Goal: Task Accomplishment & Management: Use online tool/utility

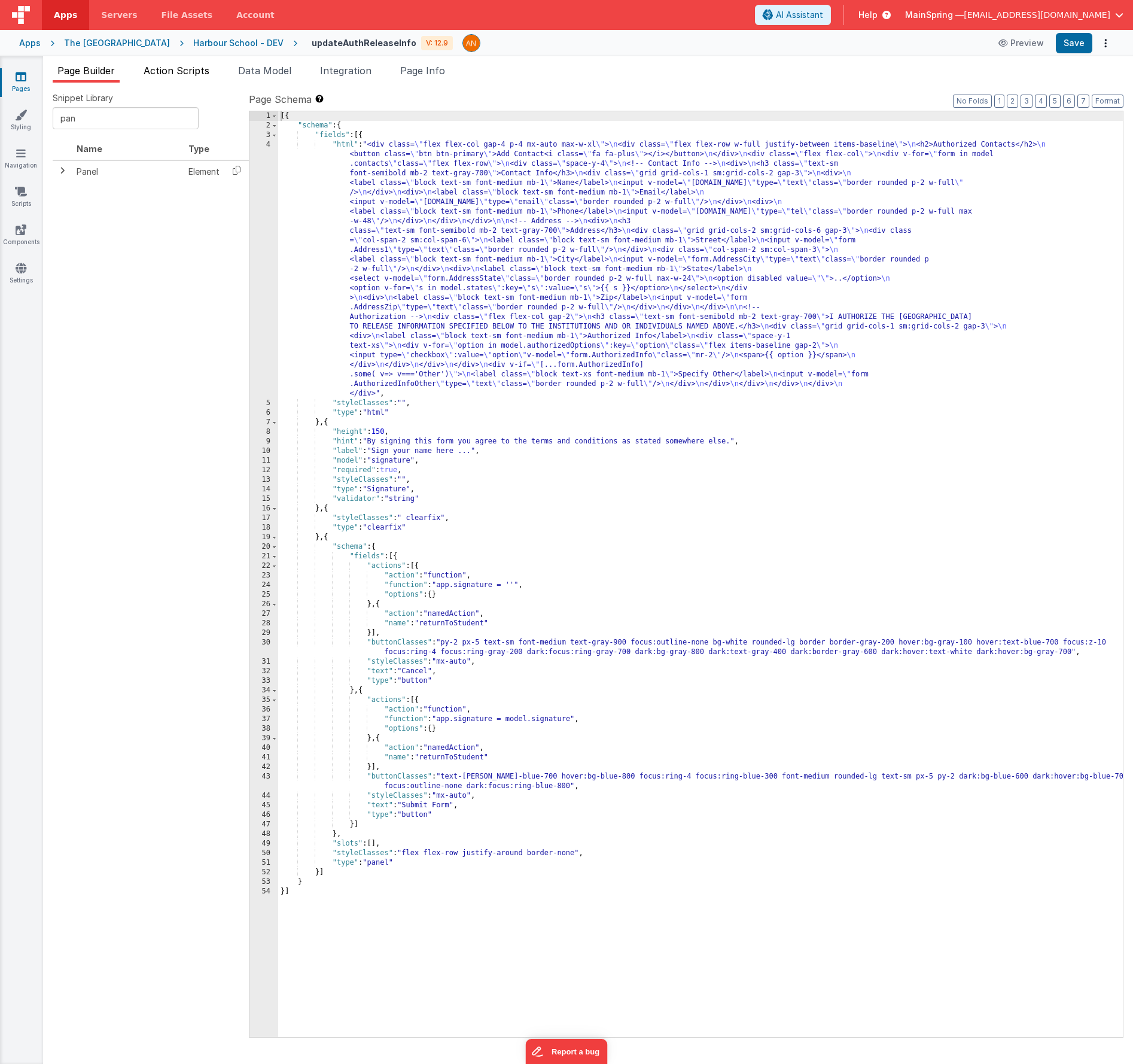
click at [182, 69] on span "Action Scripts" at bounding box center [177, 71] width 66 height 12
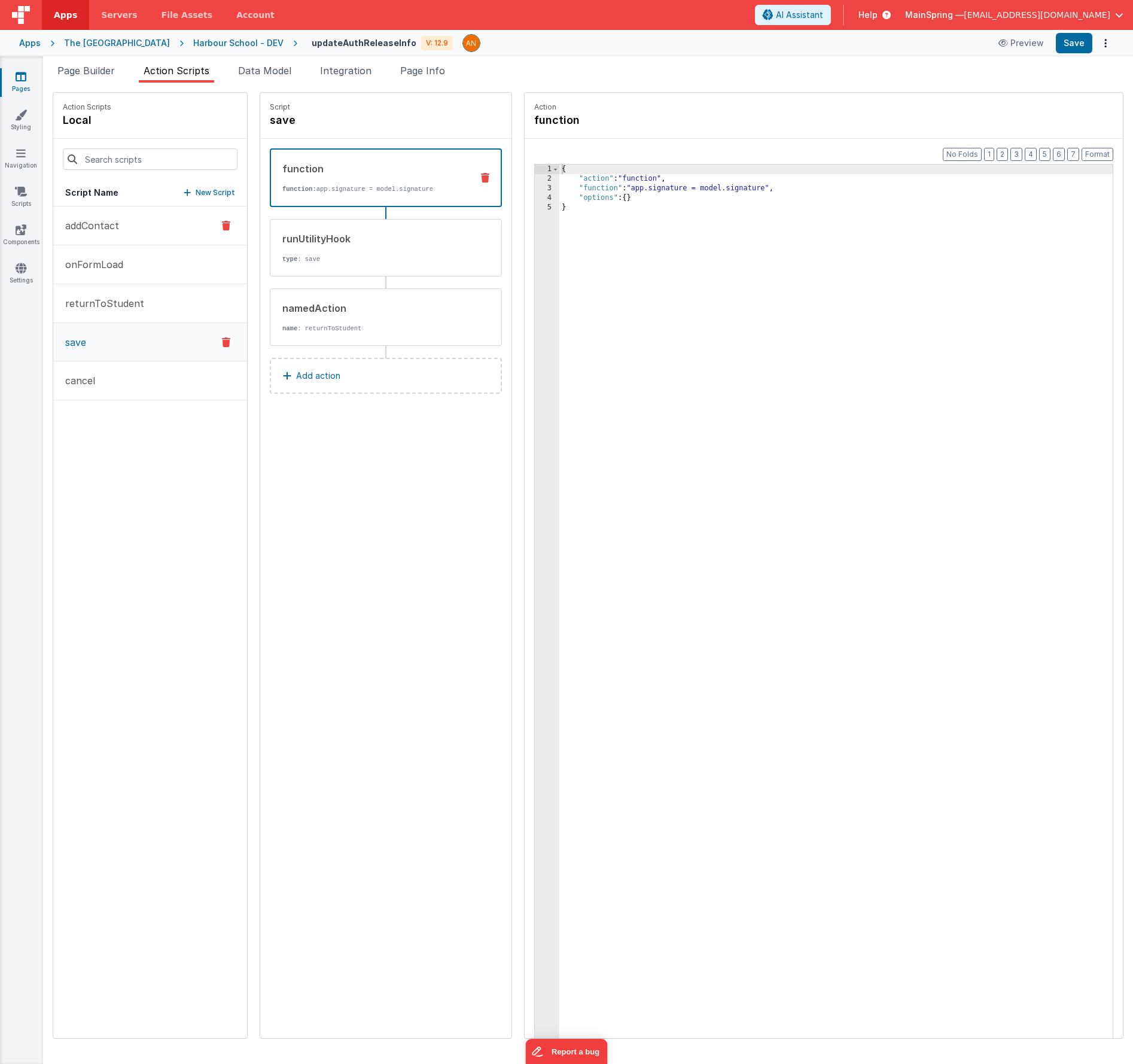
click at [114, 229] on p "addContact" at bounding box center [88, 225] width 61 height 14
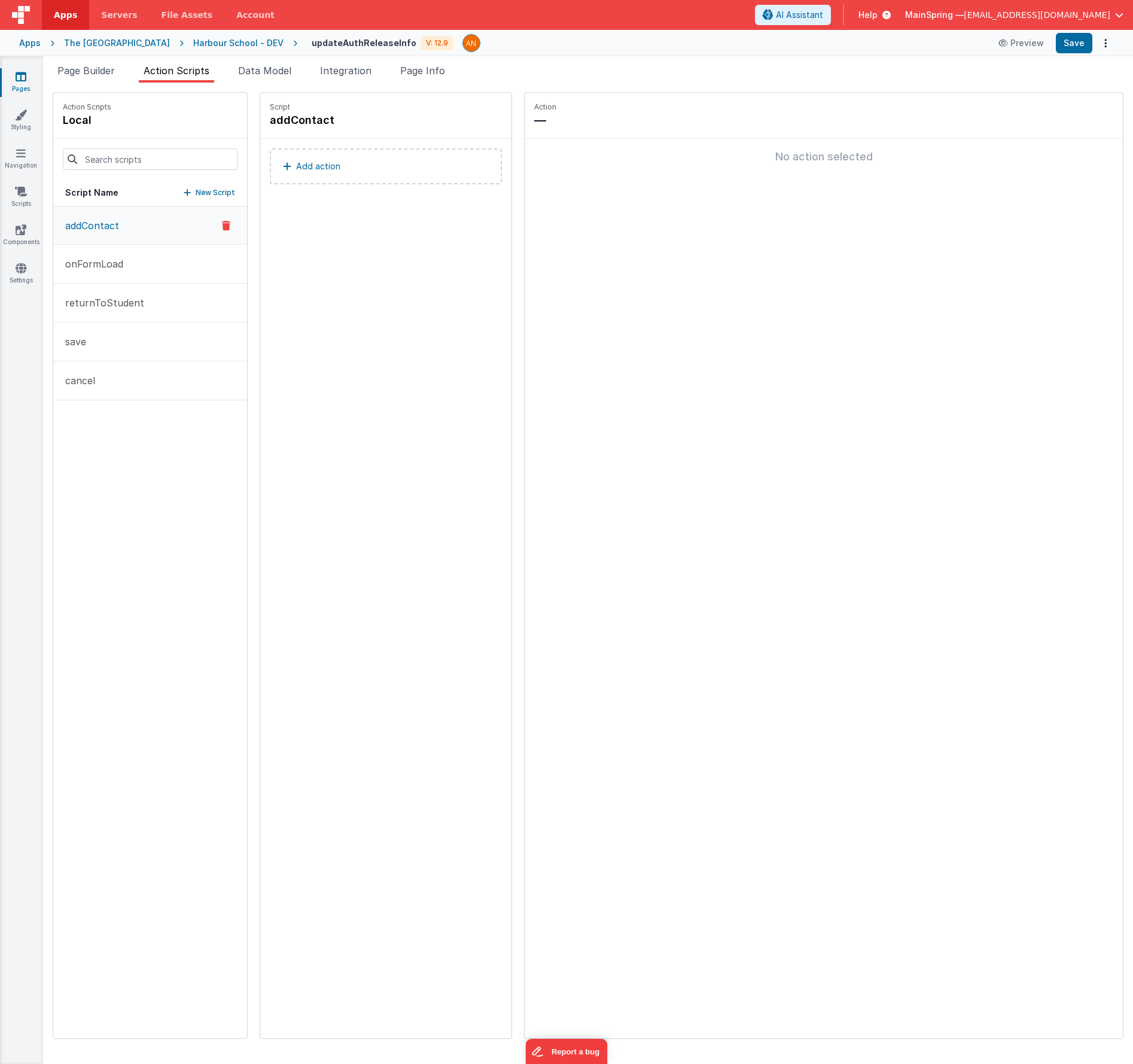
click at [396, 177] on button "Add action" at bounding box center [385, 166] width 232 height 36
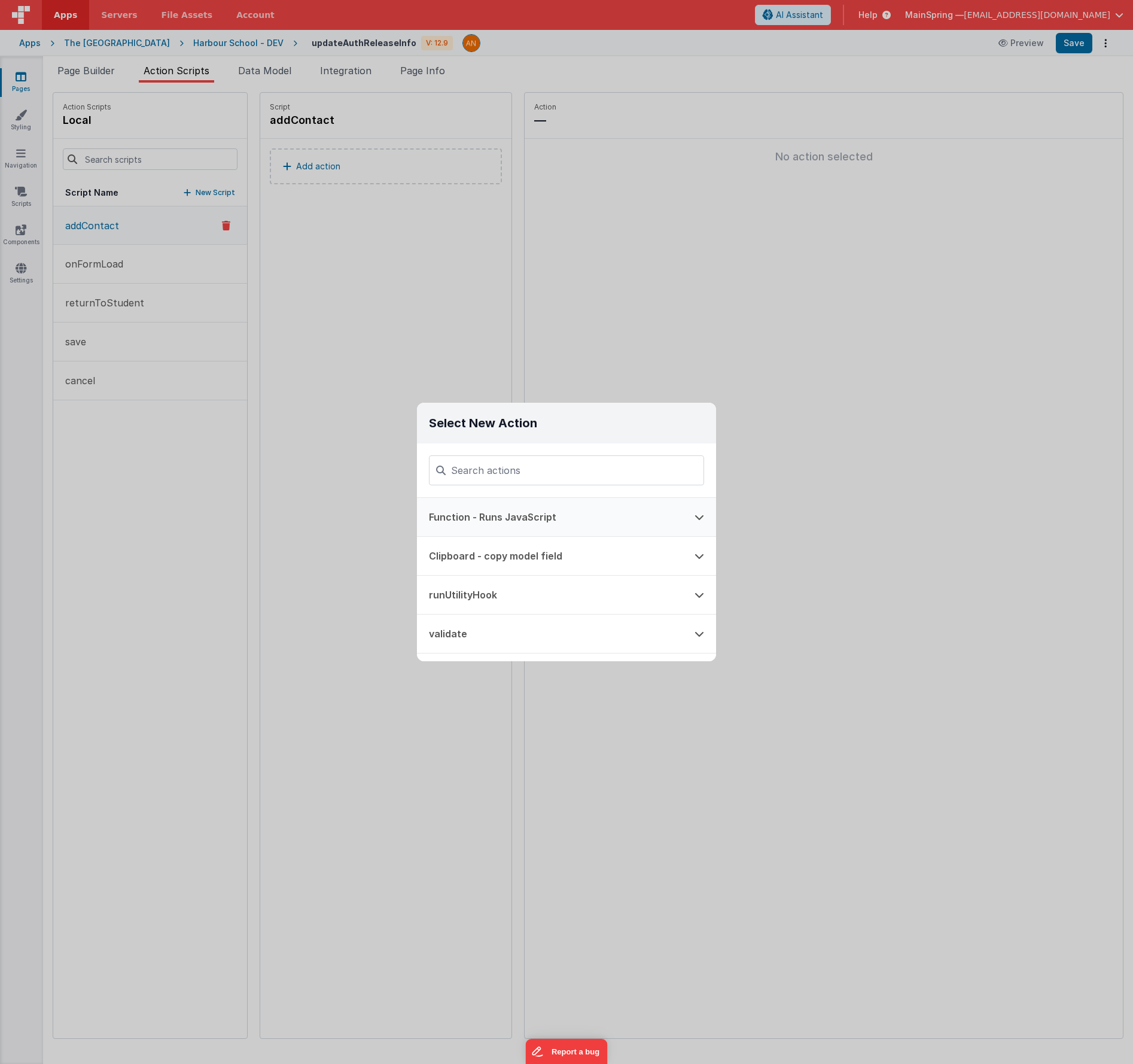
click at [487, 523] on button "Function - Runs JavaScript" at bounding box center [550, 517] width 266 height 39
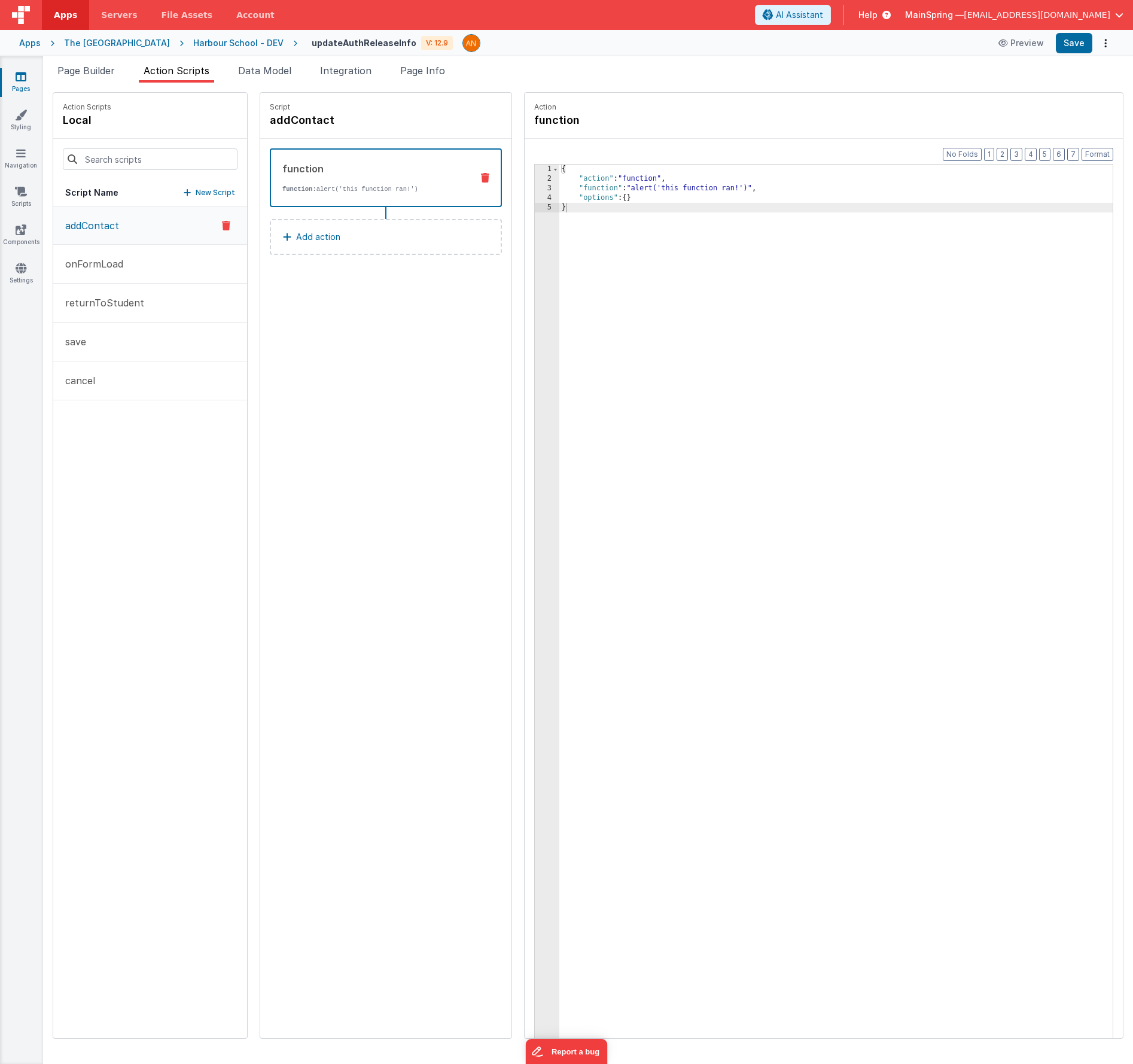
click at [617, 182] on div "{ "action" : "function" , "function" : "alert('this function ran!')" , "options…" at bounding box center [854, 629] width 589 height 930
click at [617, 187] on div "{ "action" : "function" , "function" : "alert('this function ran!')" , "options…" at bounding box center [854, 629] width 589 height 930
click at [617, 188] on div "{ "action" : "function" , "function" : "alert('this function ran!')" , "options…" at bounding box center [854, 629] width 589 height 930
click at [94, 75] on span "Page Builder" at bounding box center [87, 71] width 58 height 12
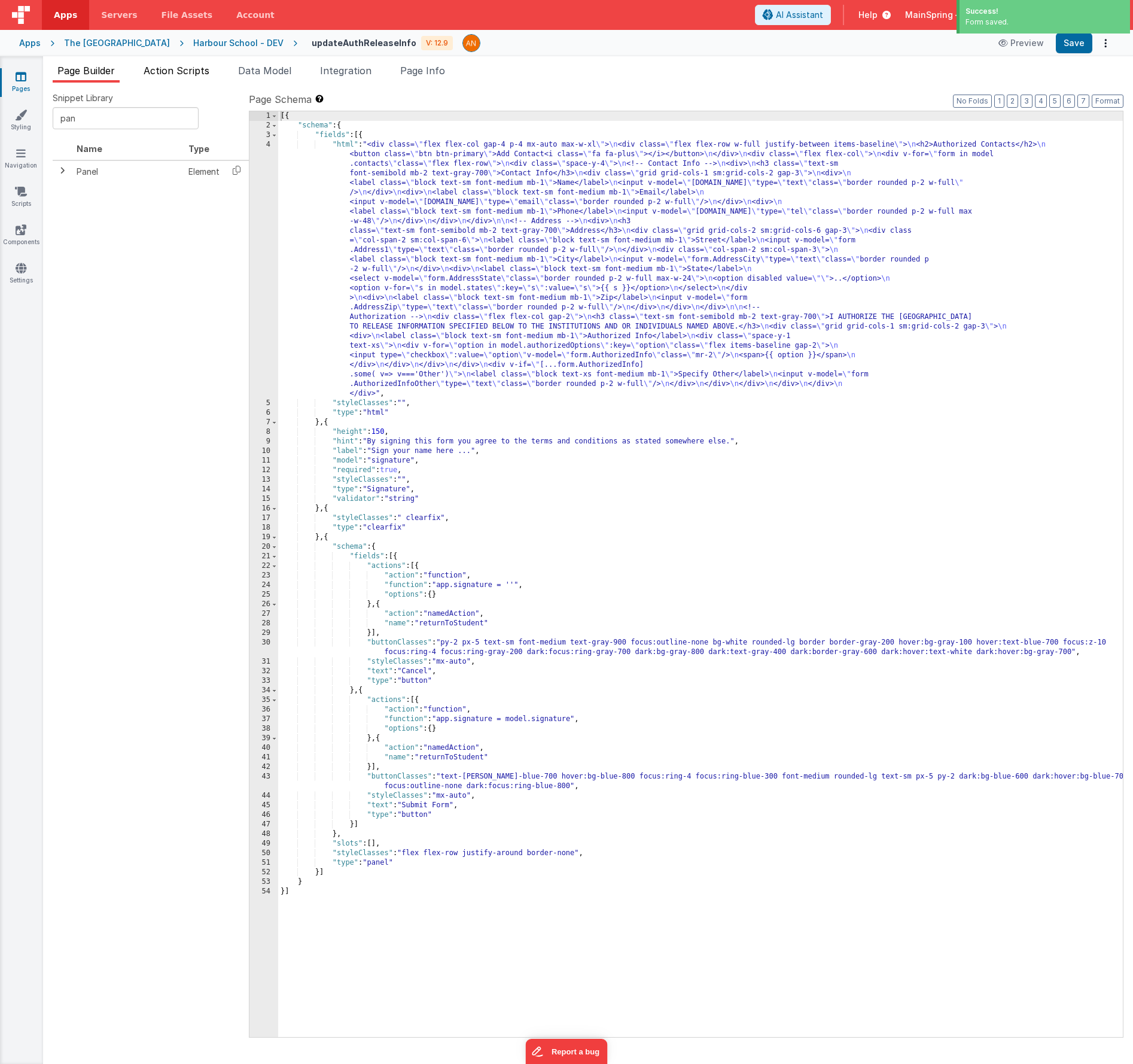
click at [177, 78] on li "Action Scripts" at bounding box center [177, 73] width 75 height 19
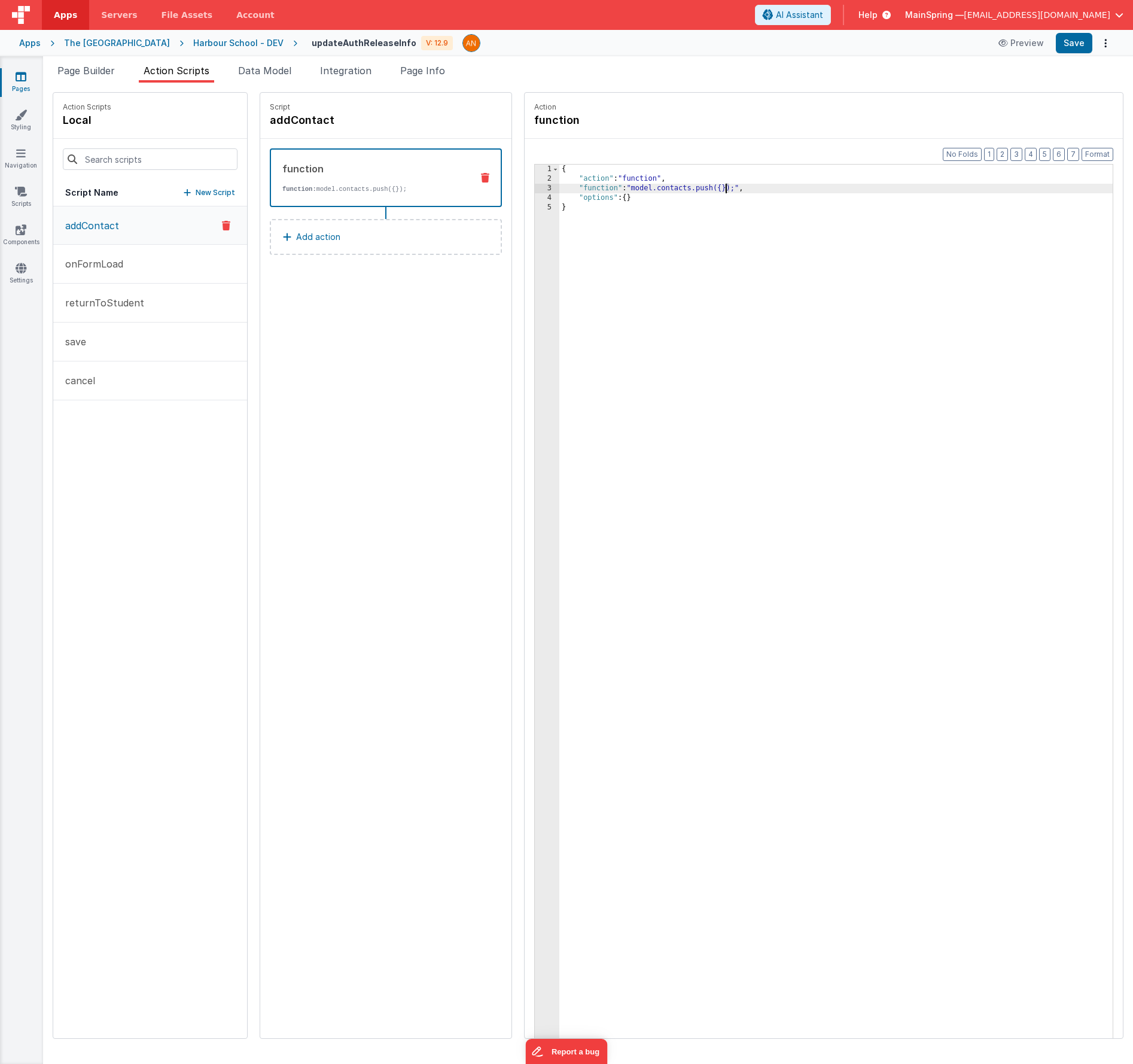
click at [692, 190] on div "{ "action" : "function" , "function" : "model.contacts.push({});" , "options" :…" at bounding box center [854, 629] width 589 height 930
click at [94, 66] on span "Page Builder" at bounding box center [87, 71] width 58 height 12
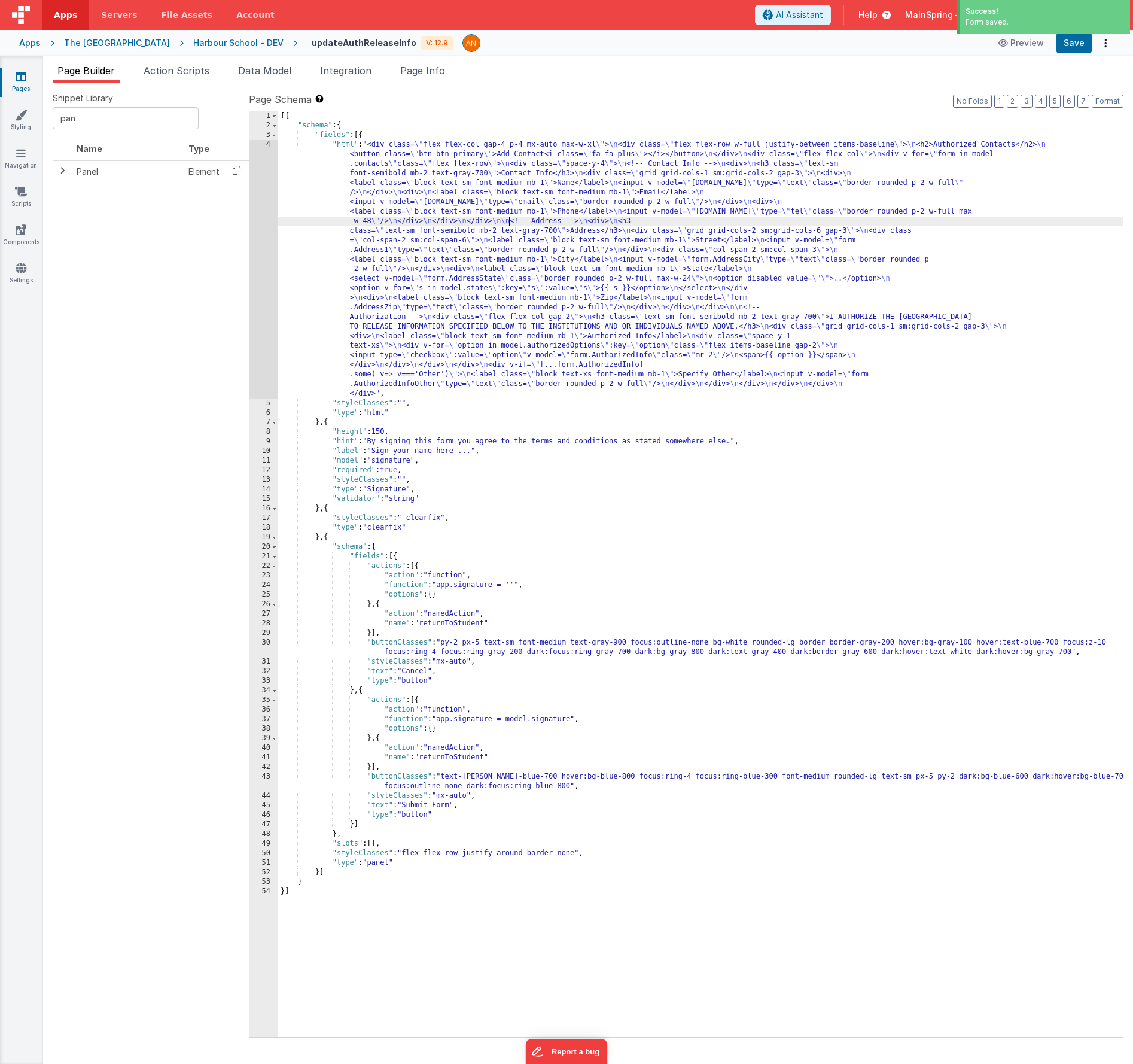
click at [511, 225] on div "[{ "schema" : { "fields" : [{ "html" : "<div class= \" flex flex-col gap-4 p-4 …" at bounding box center [701, 584] width 845 height 945
click at [254, 233] on div "4" at bounding box center [264, 270] width 29 height 258
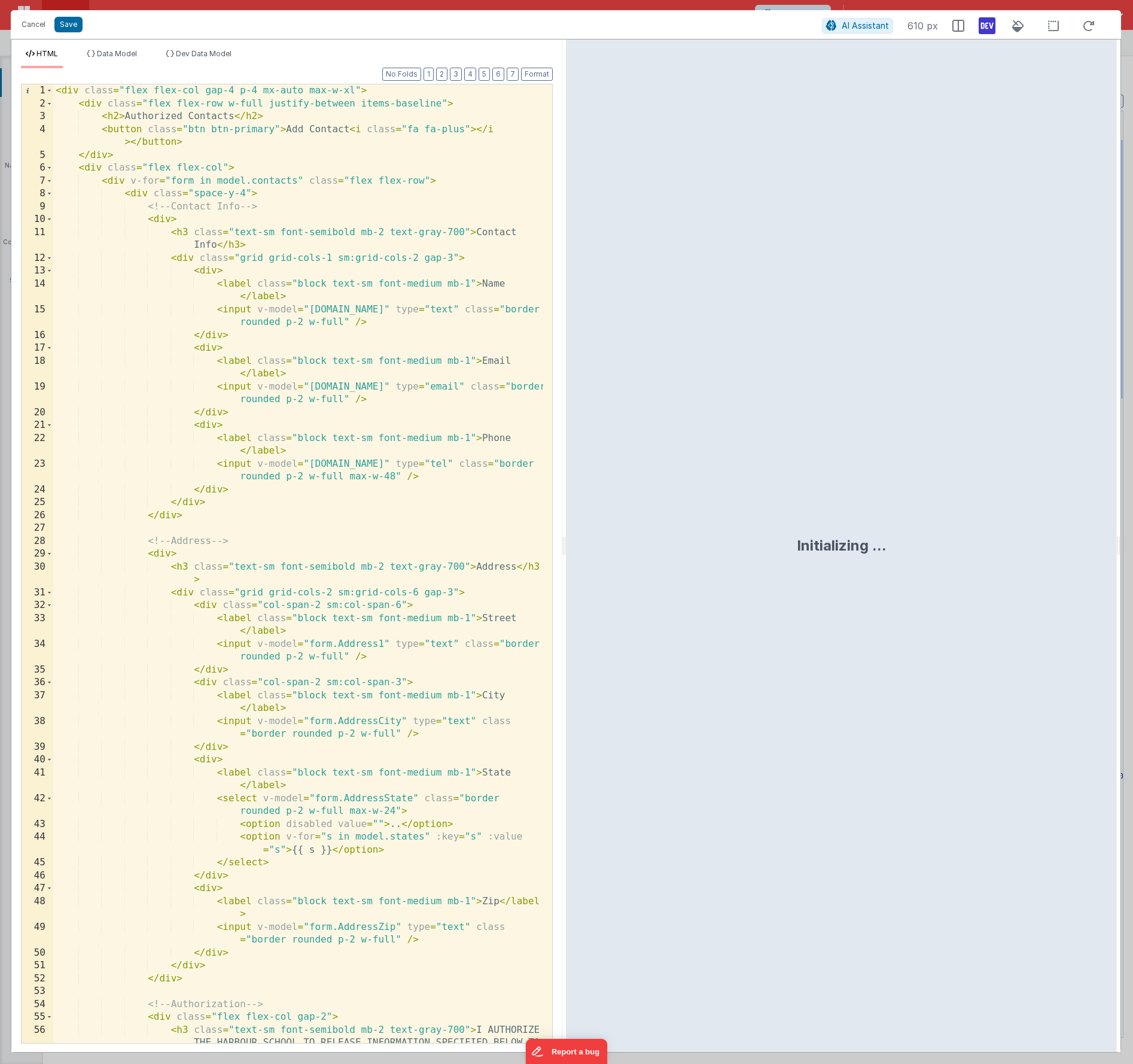
click at [150, 128] on div "< div class = "flex flex-col gap-4 p-4 mx-auto max-w-xl" > < div class = "flex …" at bounding box center [298, 589] width 490 height 1010
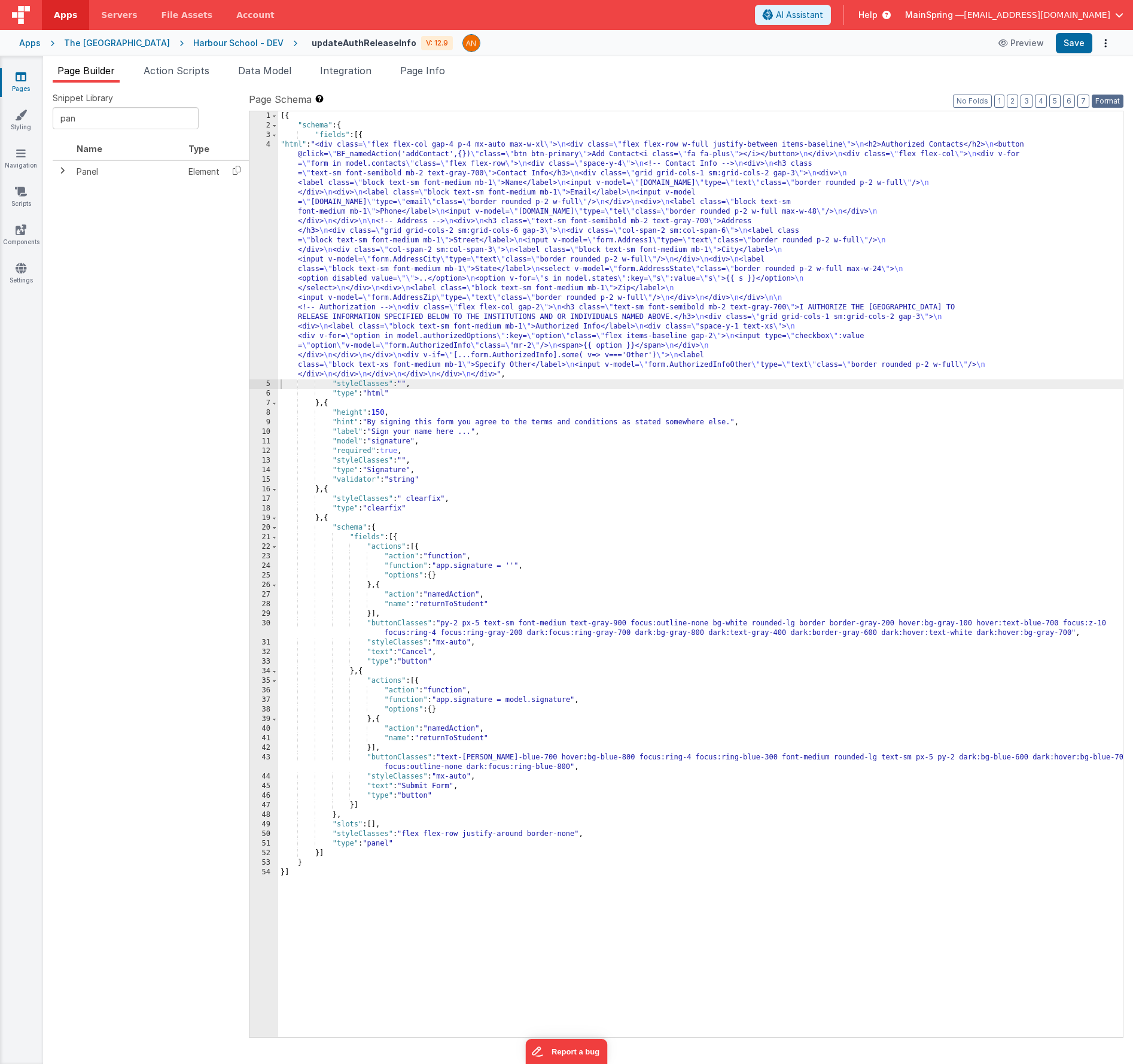
drag, startPoint x: 1116, startPoint y: 100, endPoint x: 1107, endPoint y: 104, distance: 9.8
click at [1116, 100] on button "Format" at bounding box center [1108, 101] width 32 height 13
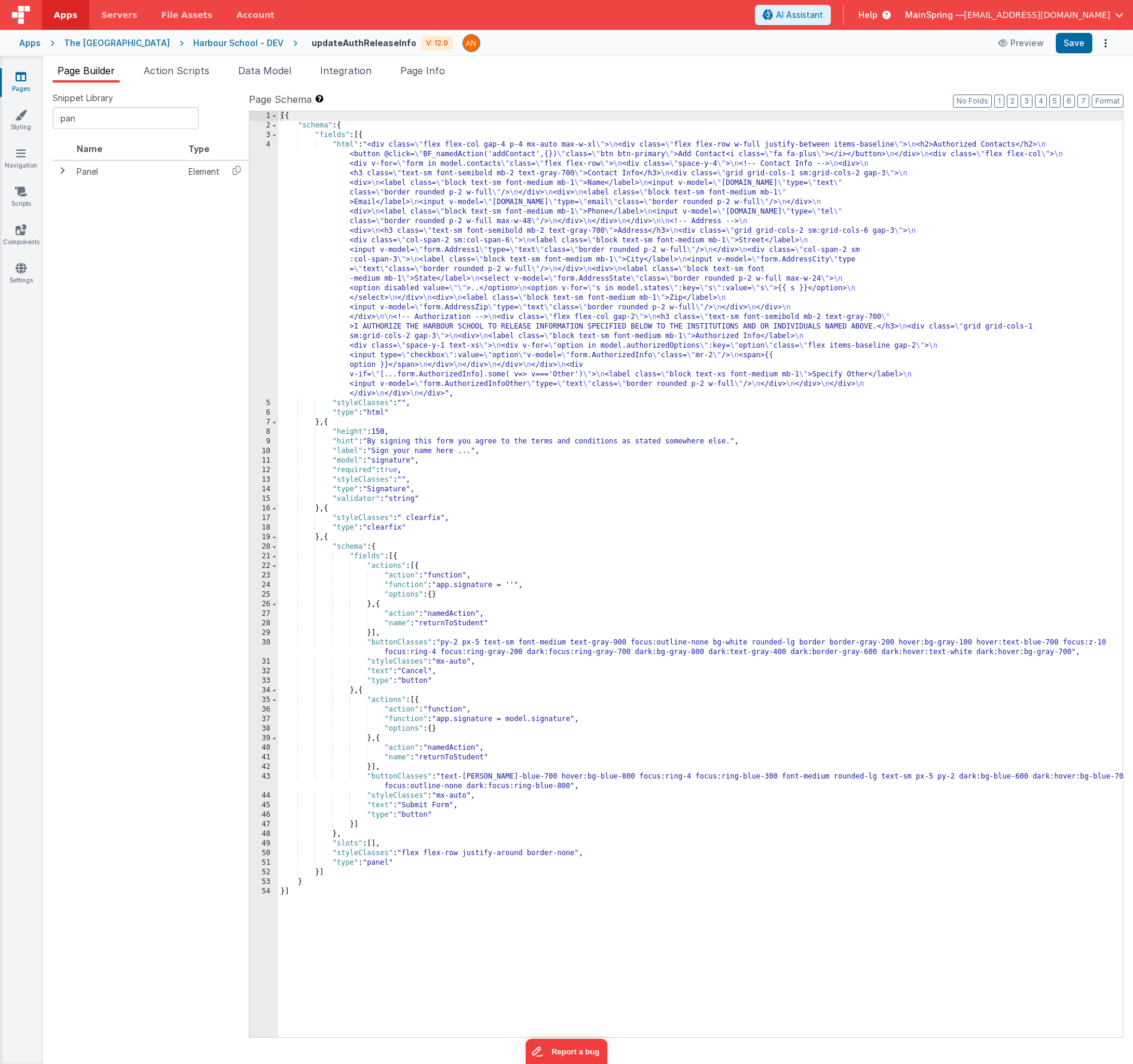
click at [484, 215] on div "[{ "schema" : { "fields" : [{ "html" : "<div class= \" flex flex-col gap-4 p-4 …" at bounding box center [701, 584] width 845 height 945
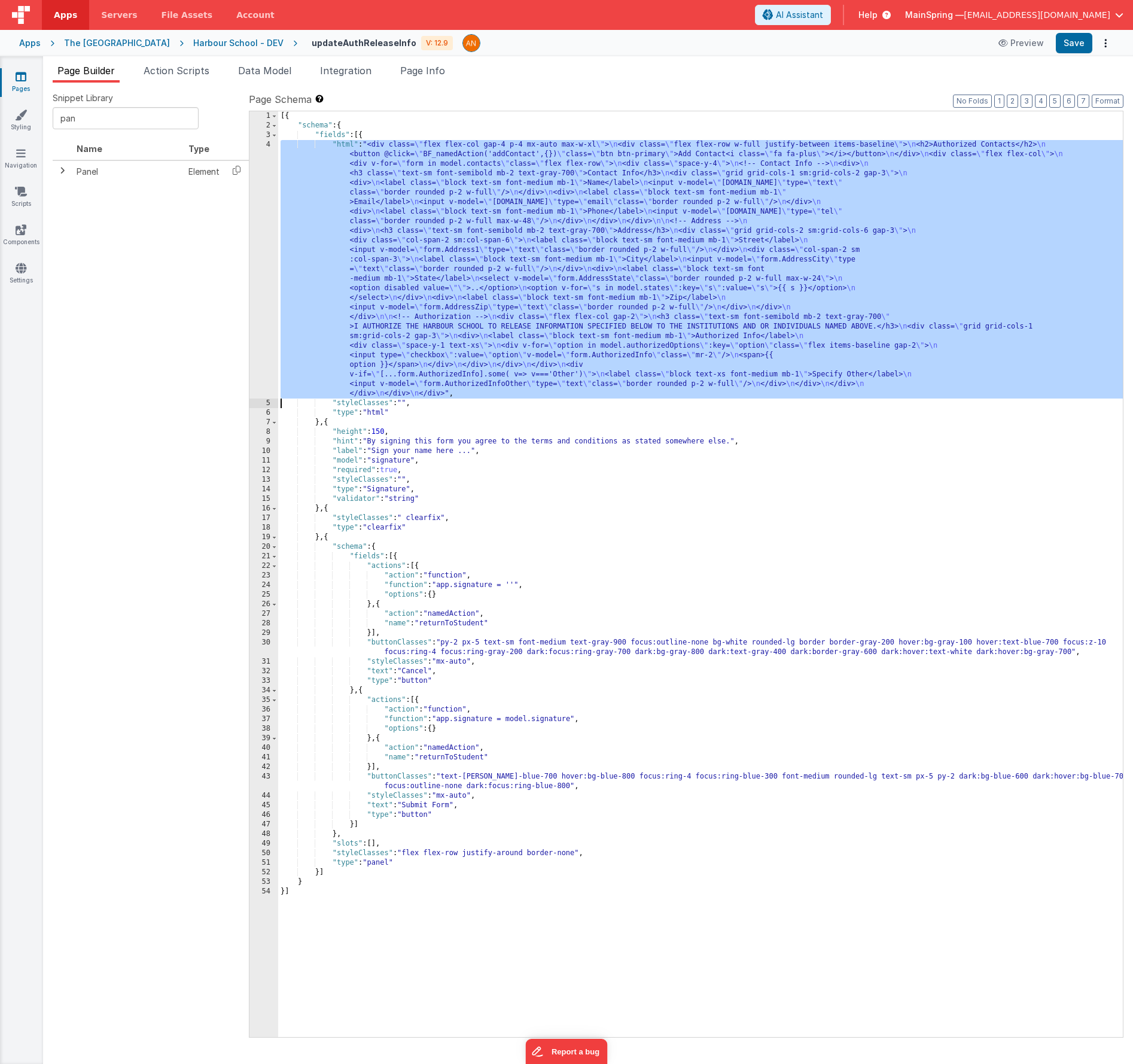
click at [262, 193] on div "4" at bounding box center [264, 270] width 29 height 258
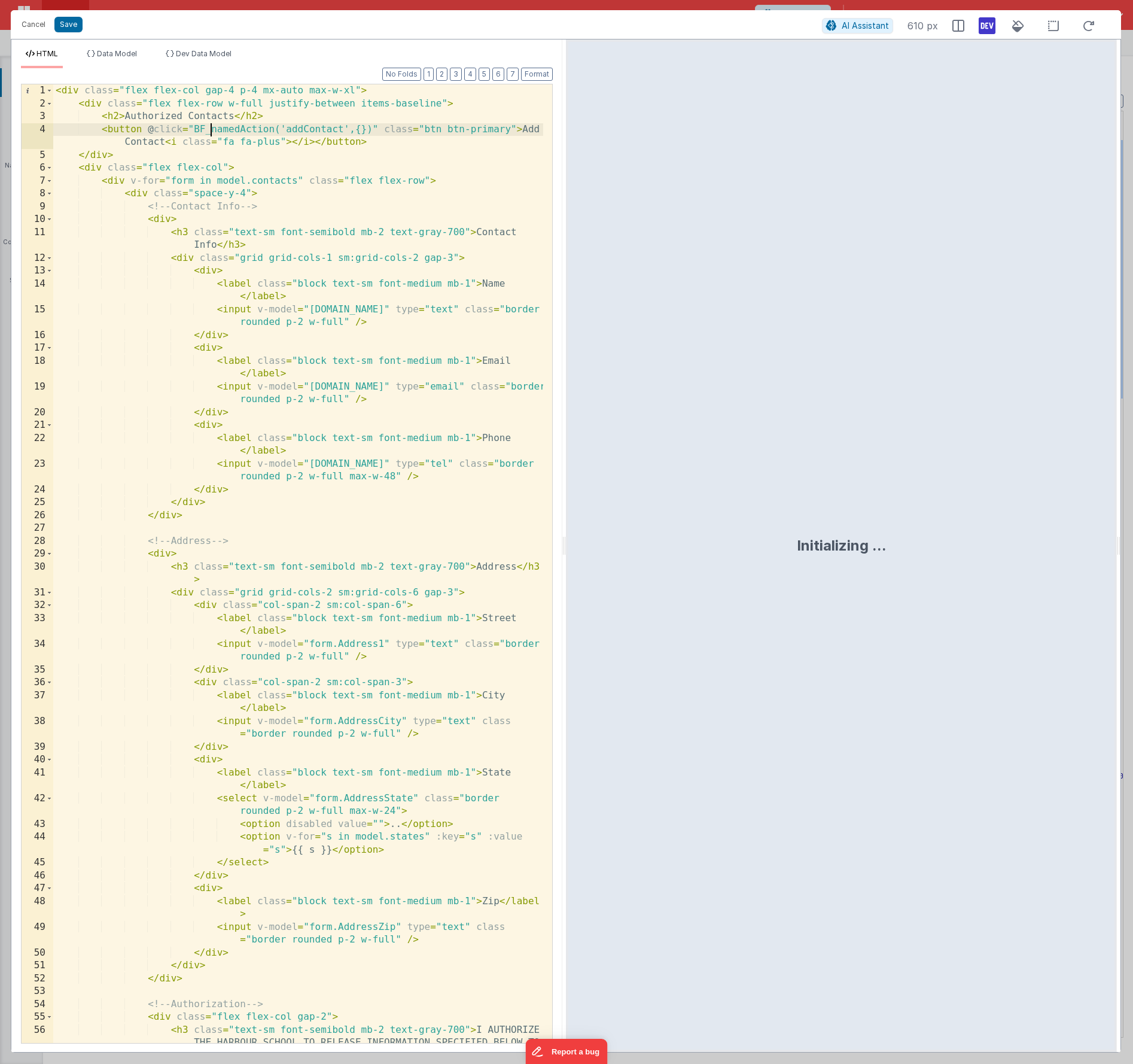
click at [209, 131] on div "< div class = "flex flex-col gap-4 p-4 mx-auto max-w-xl" > < div class = "flex …" at bounding box center [298, 589] width 490 height 1010
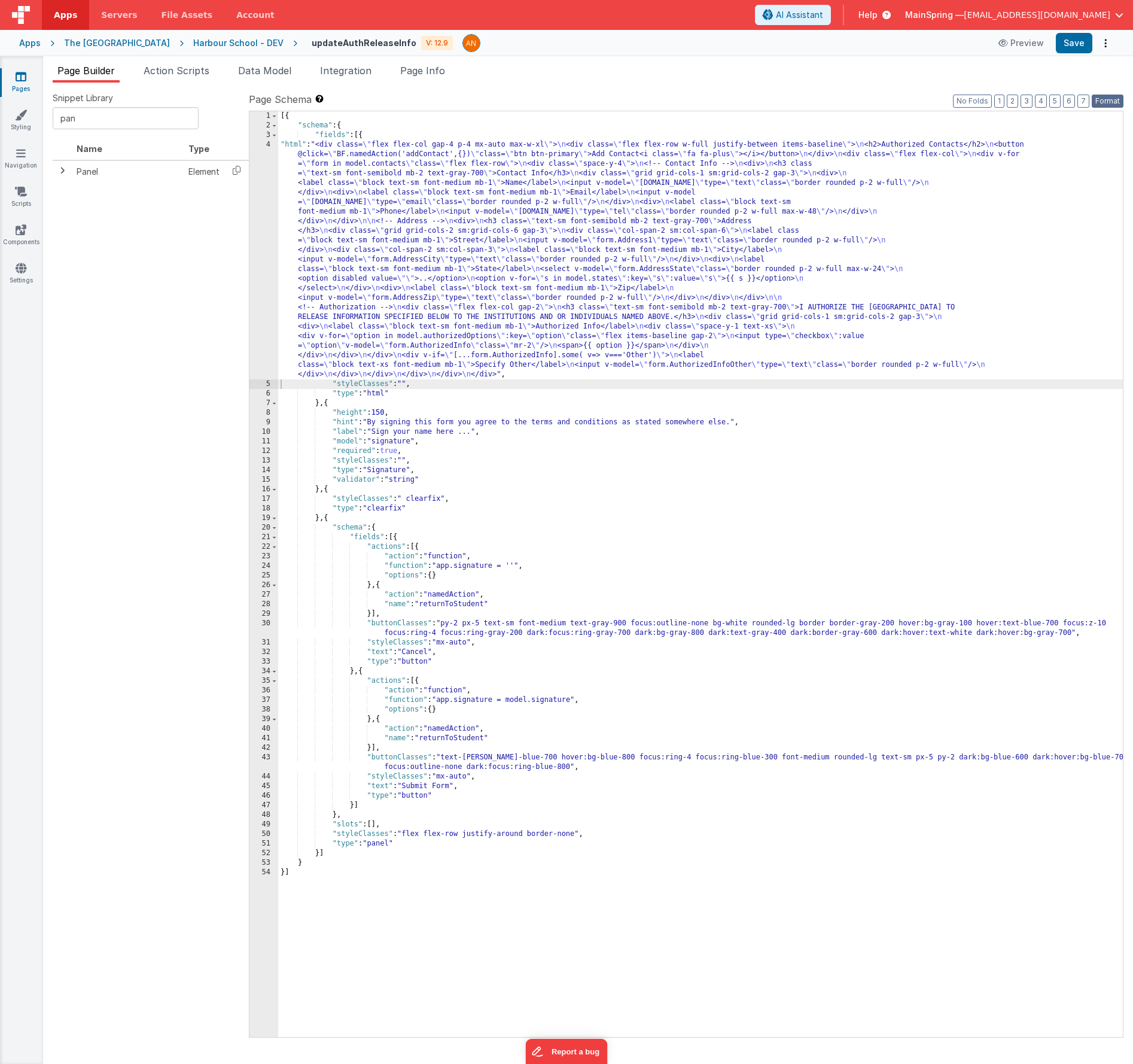
click at [1115, 103] on button "Format" at bounding box center [1108, 101] width 32 height 13
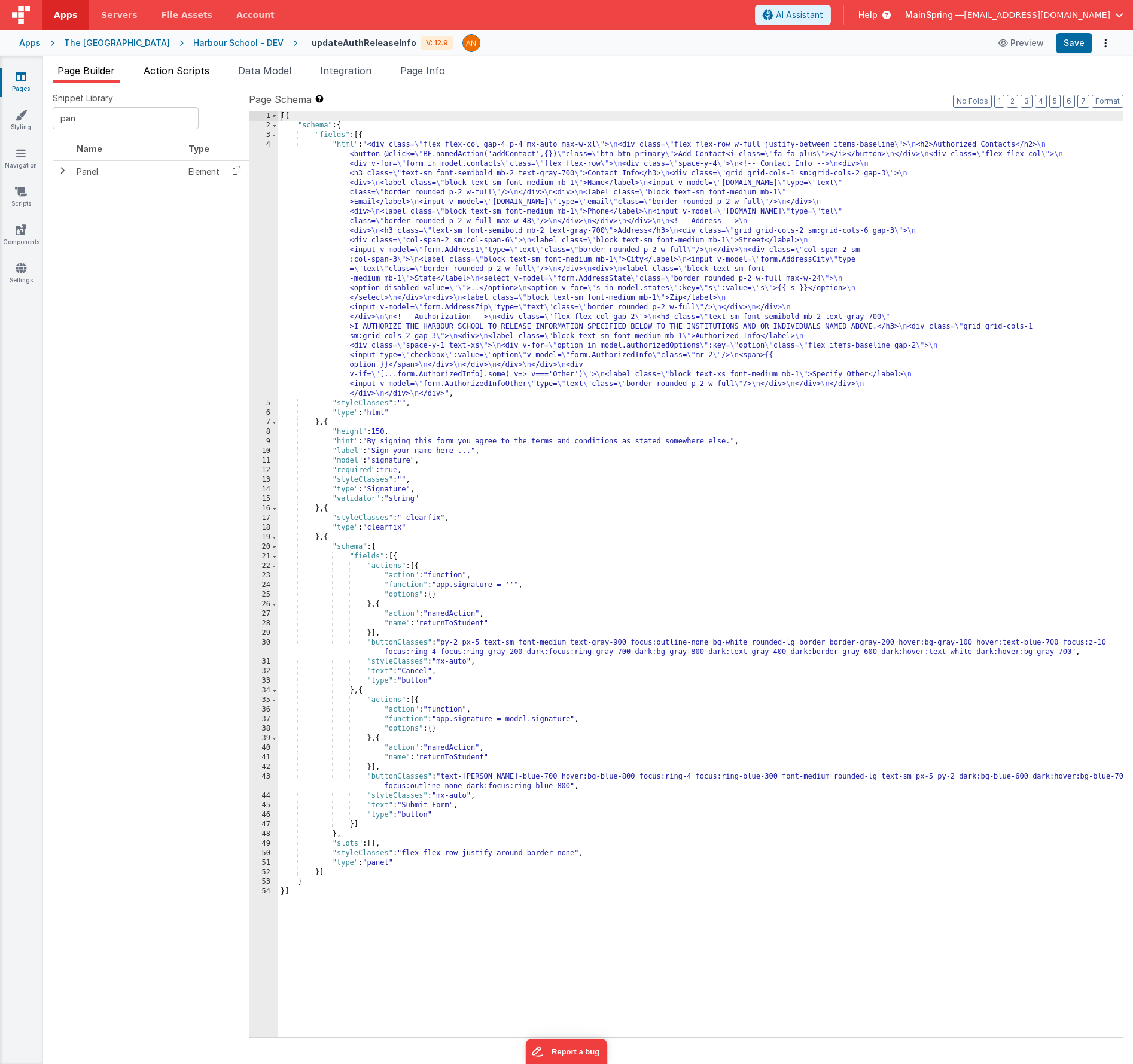
click at [184, 71] on span "Action Scripts" at bounding box center [177, 71] width 66 height 12
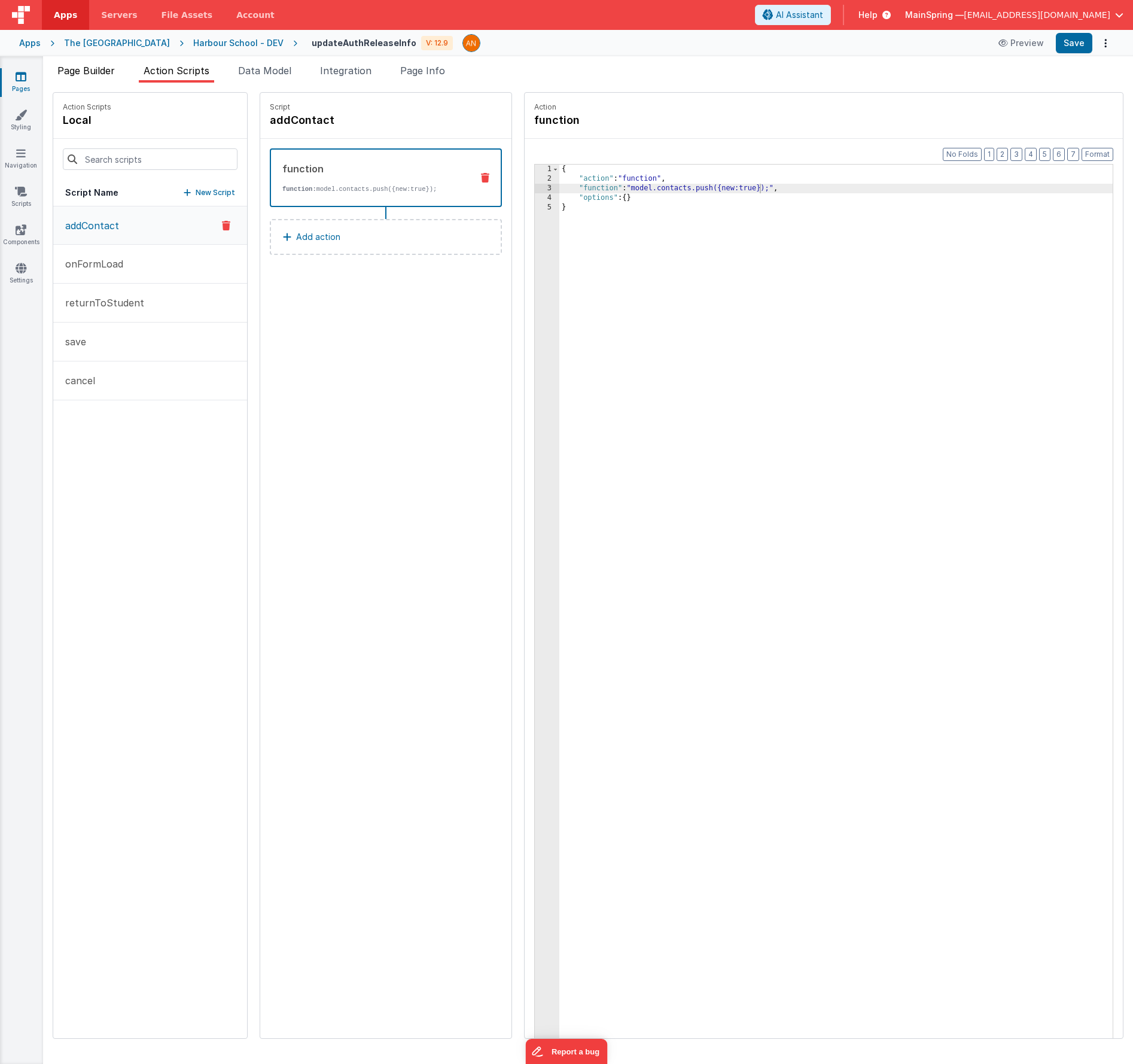
click at [107, 71] on span "Page Builder" at bounding box center [87, 71] width 58 height 12
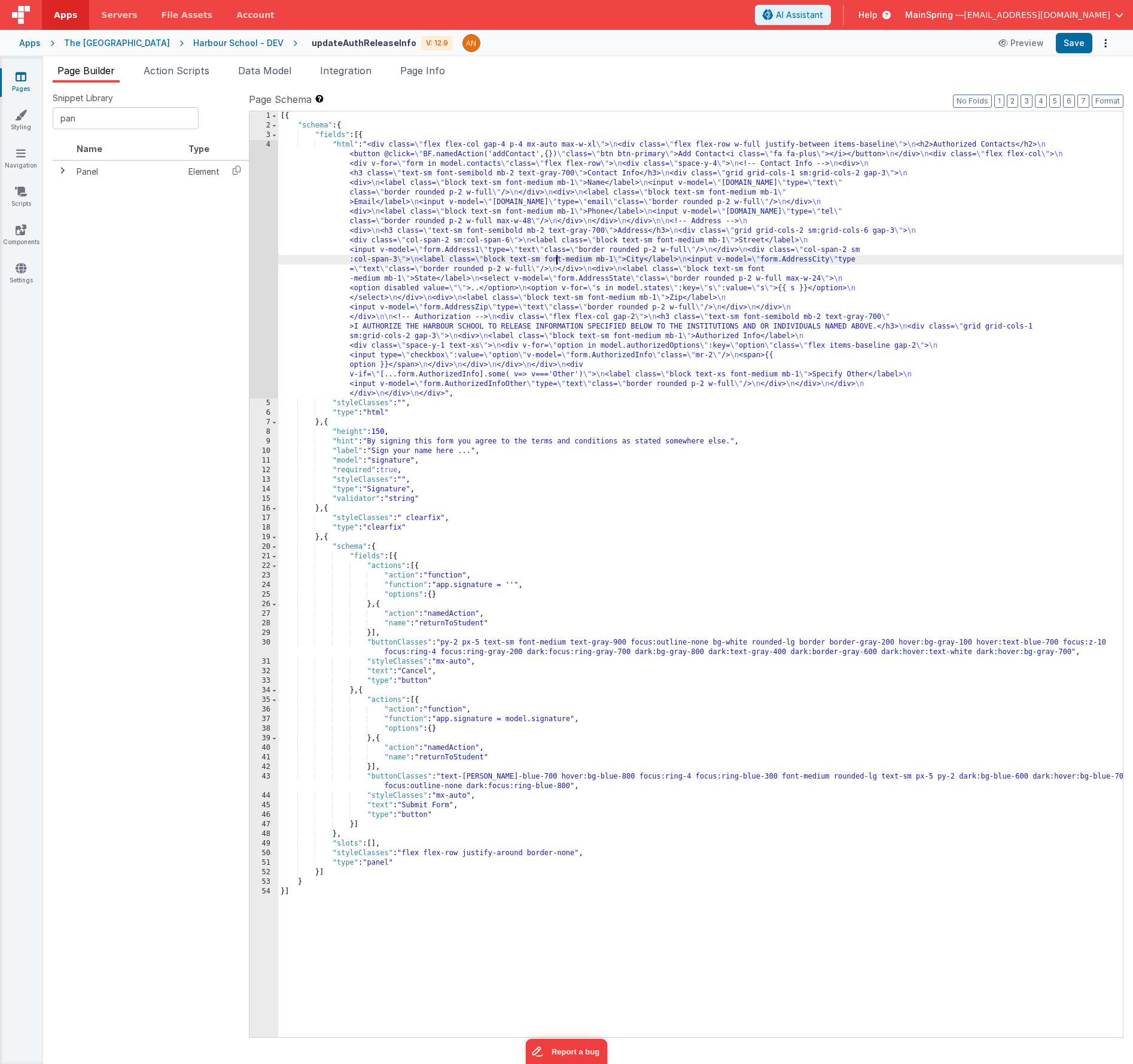
click at [555, 258] on div "[{ "schema" : { "fields" : [{ "html" : "<div class= \" flex flex-col gap-4 p-4 …" at bounding box center [701, 584] width 845 height 945
click at [258, 254] on div "4" at bounding box center [264, 270] width 29 height 258
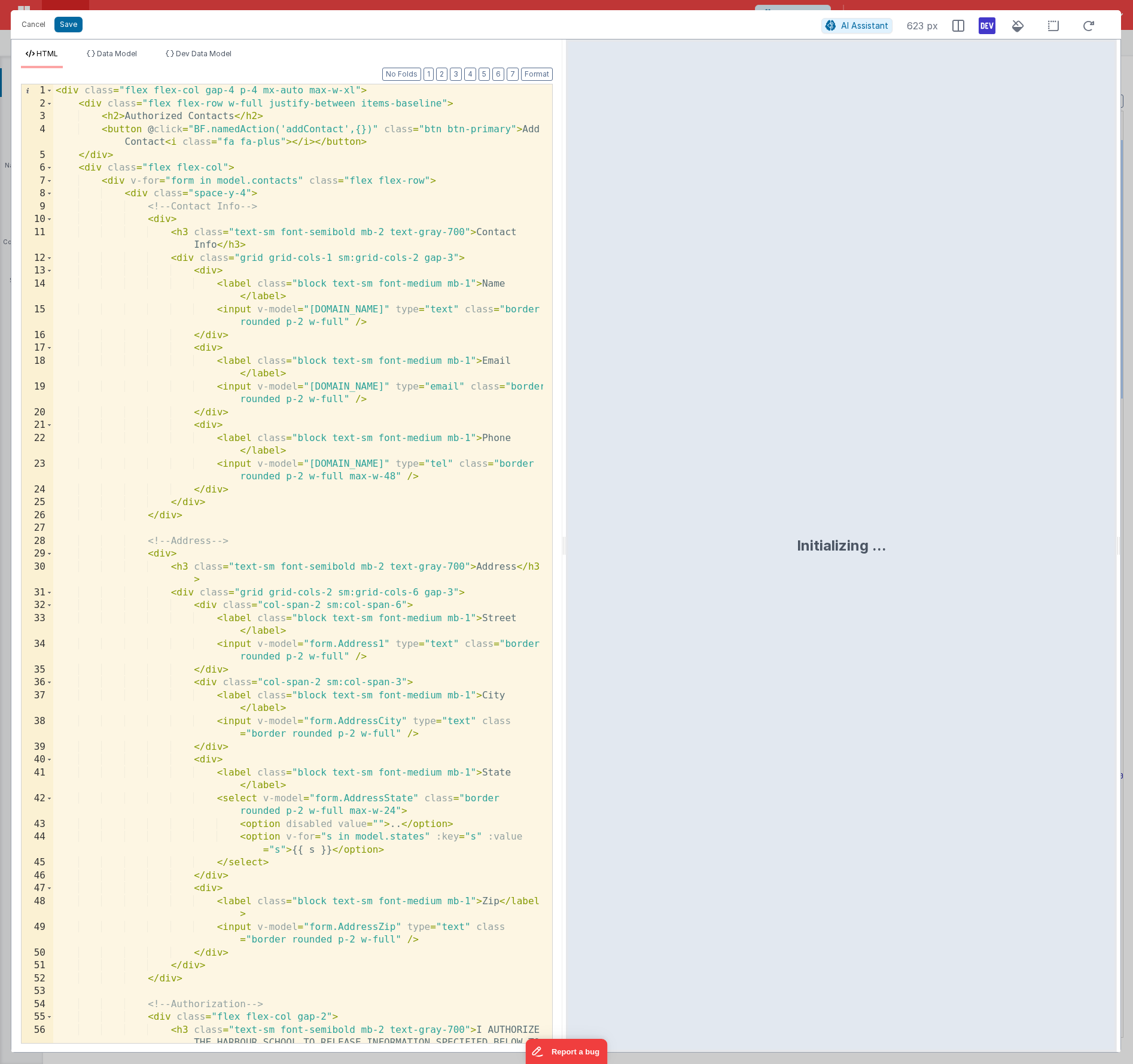
scroll to position [340, 0]
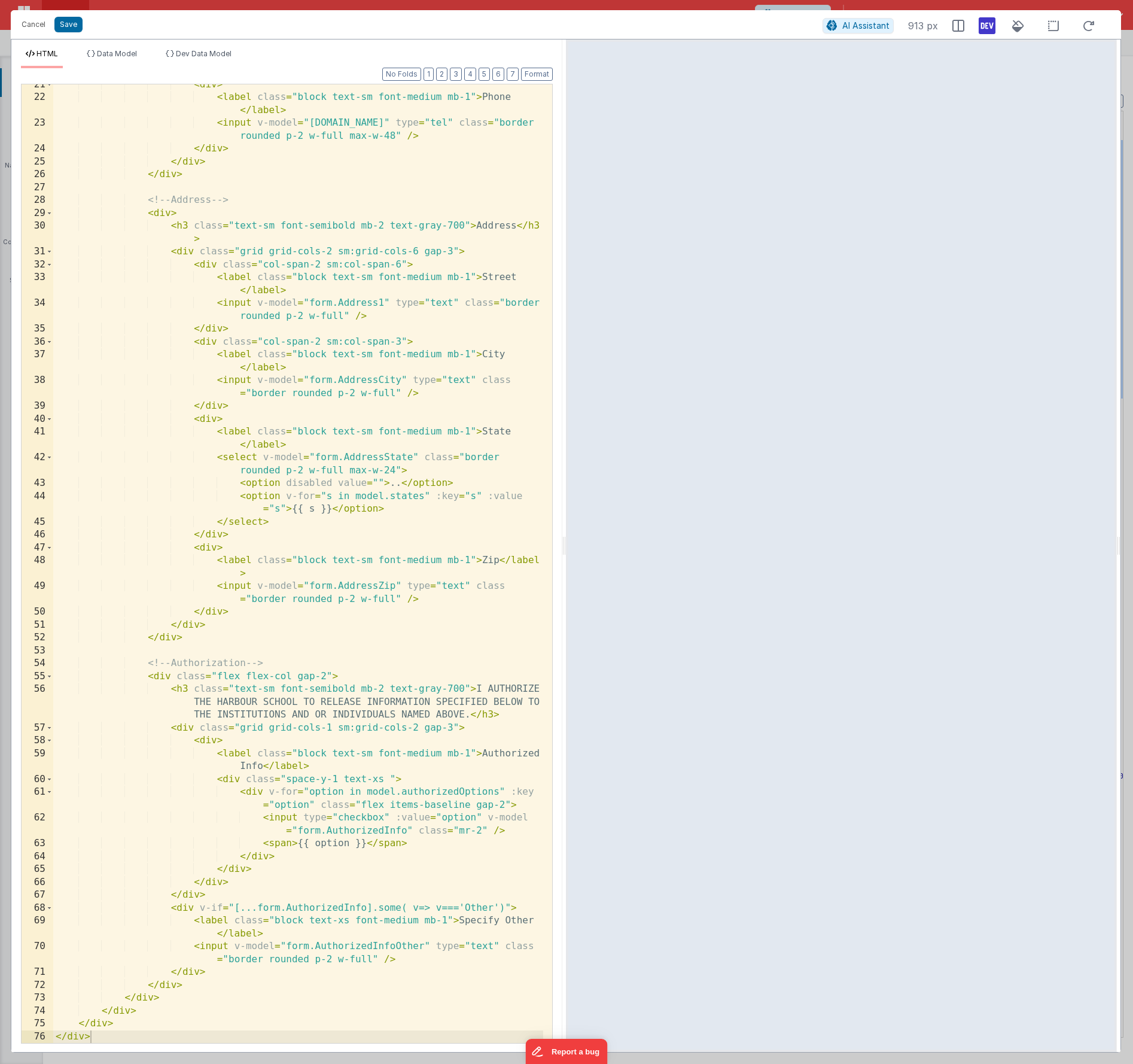
click at [116, 45] on div "HTML Data Model Dev Data Model Format 7 6 5 4 3 2 1 No Folds 21 22 23 24 25 26 …" at bounding box center [286, 546] width 551 height 1013
click at [120, 60] on li "Data Model" at bounding box center [112, 59] width 60 height 19
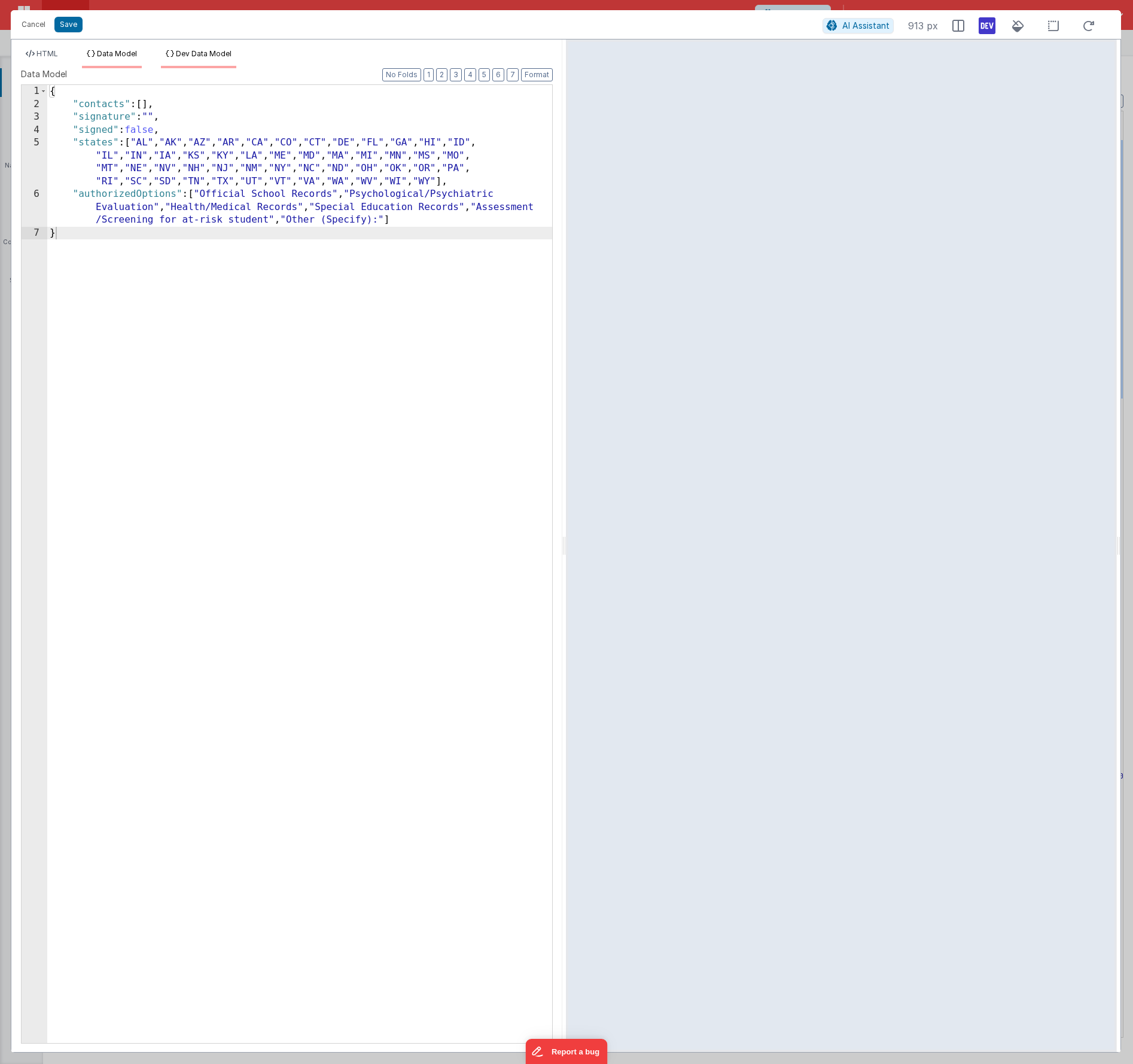
click at [179, 55] on span "Dev Data Model" at bounding box center [203, 53] width 55 height 9
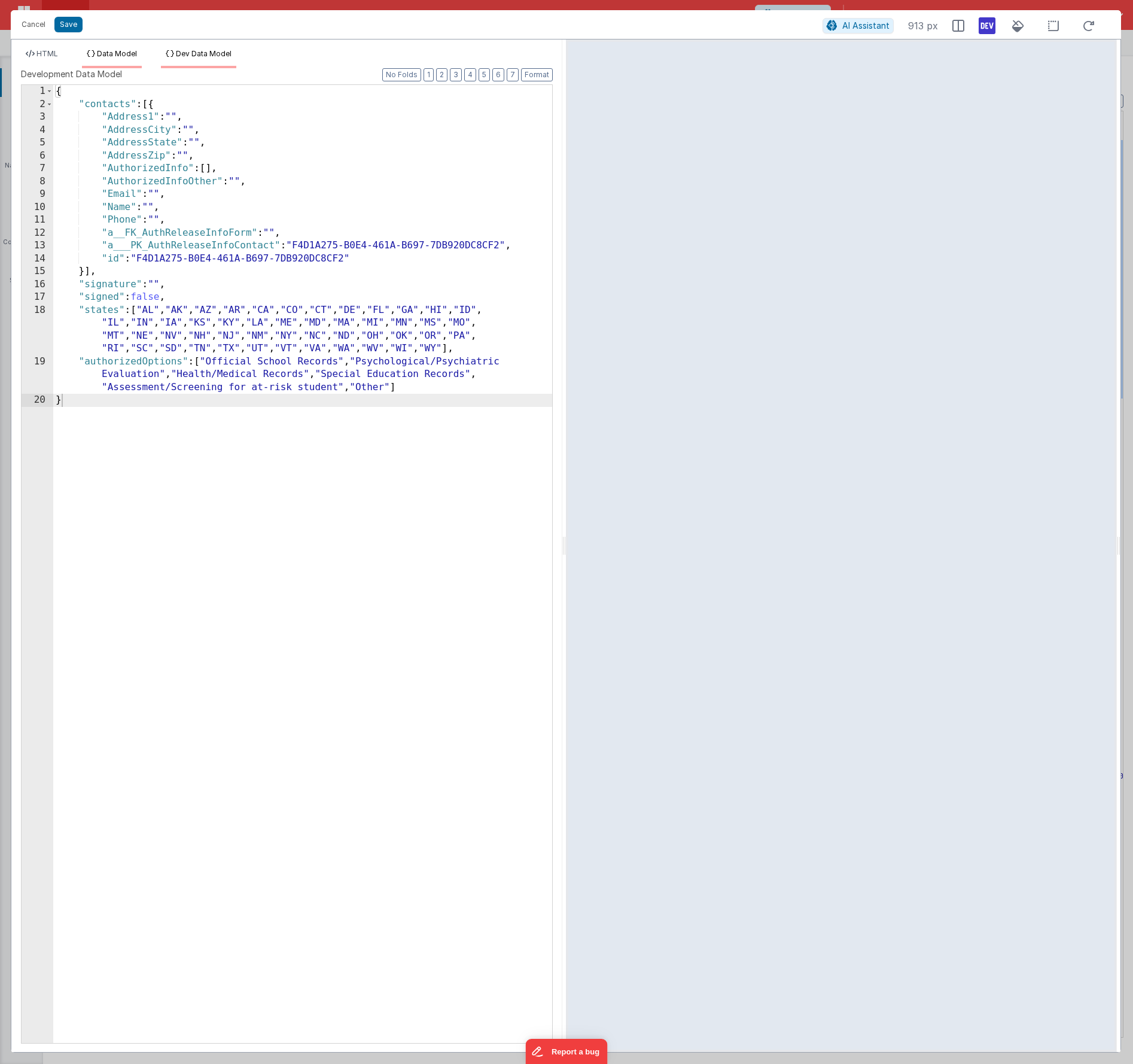
click at [120, 50] on span "Data Model" at bounding box center [117, 53] width 40 height 9
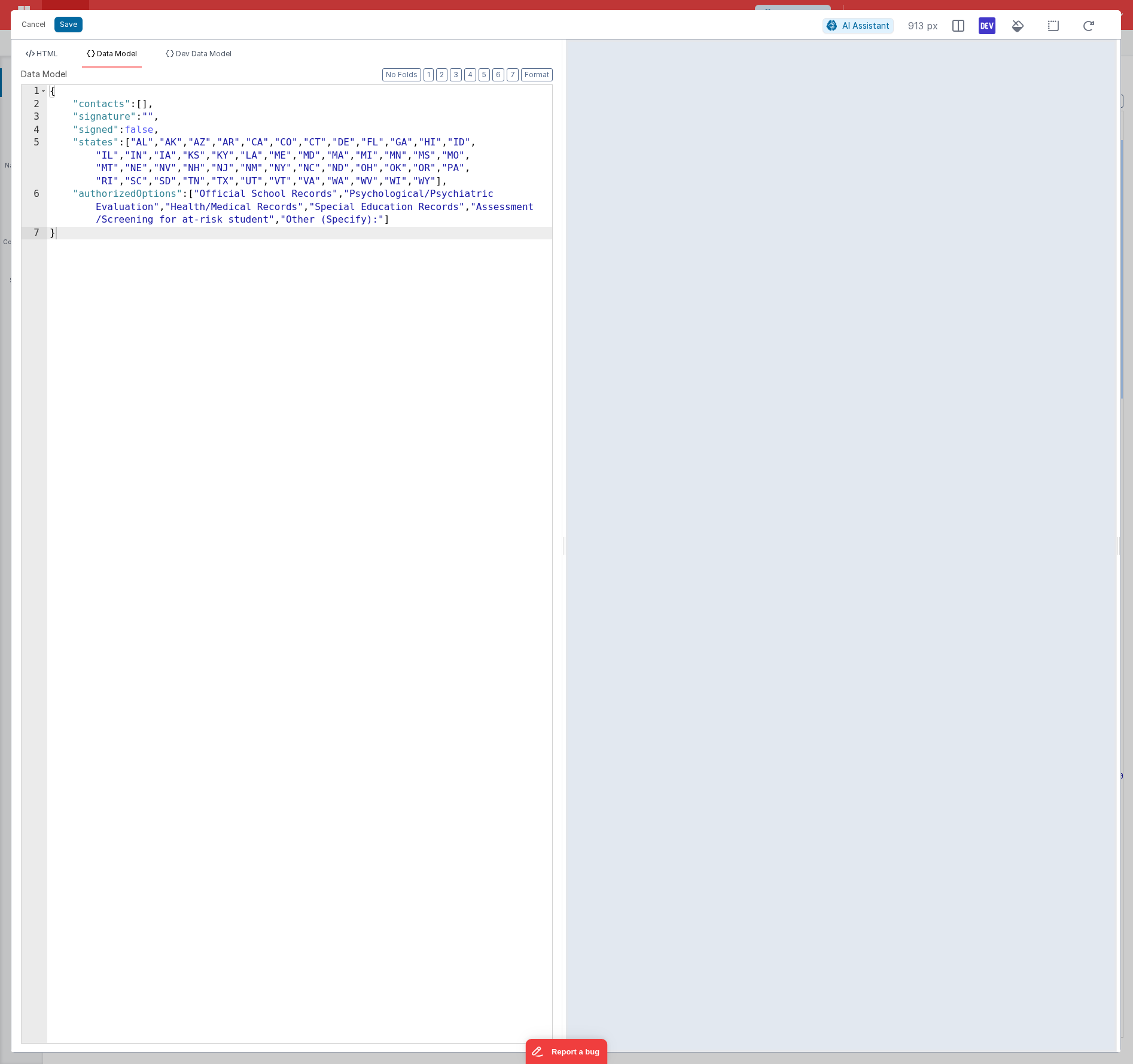
click at [161, 48] on div "HTML Data Model Dev Data Model Format 7 6 5 4 3 2 1 No Folds 21 22 23 24 25 26 …" at bounding box center [286, 546] width 551 height 1013
click at [173, 51] on icon at bounding box center [170, 54] width 8 height 7
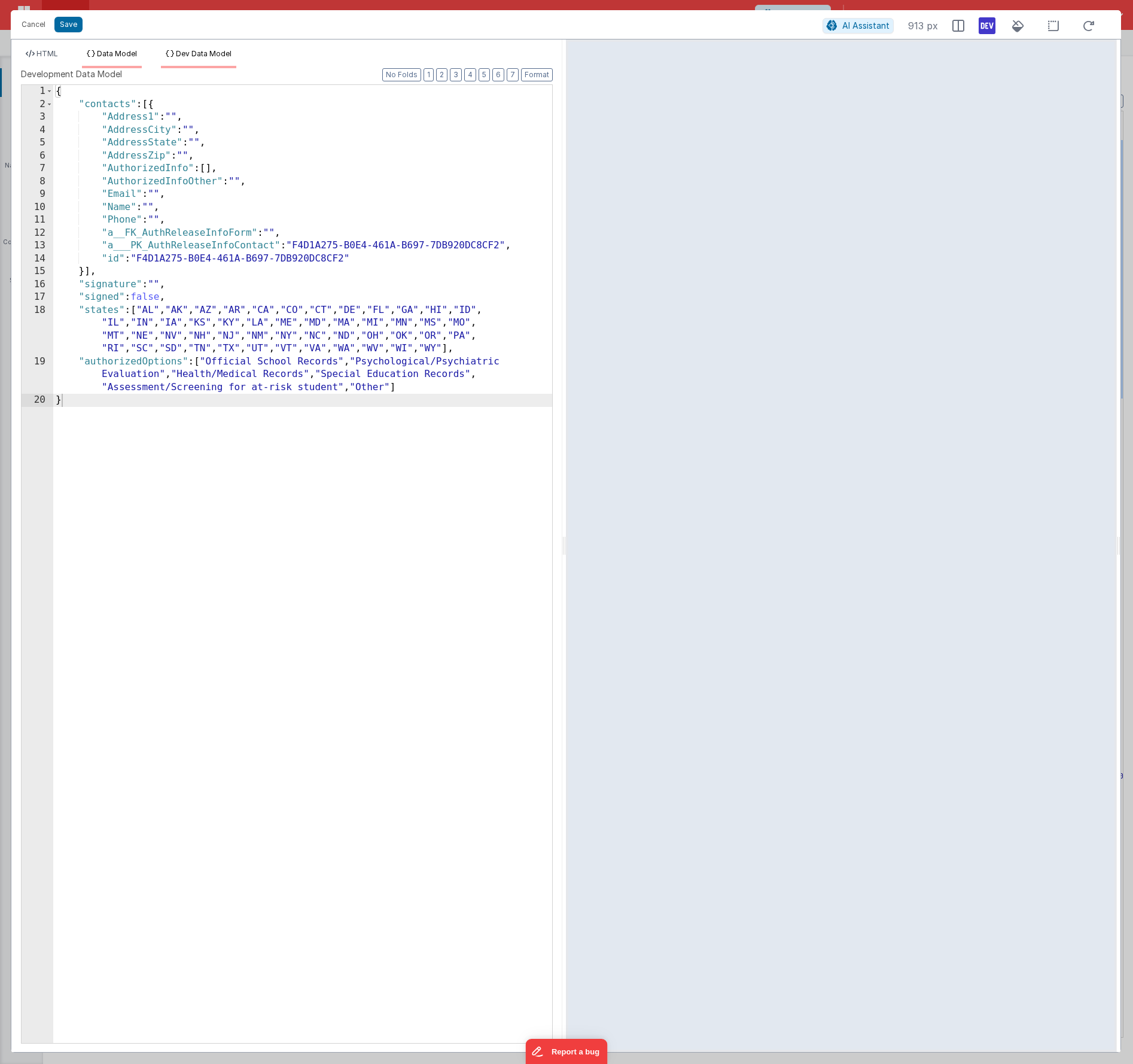
click at [124, 49] on li "Data Model" at bounding box center [112, 59] width 60 height 19
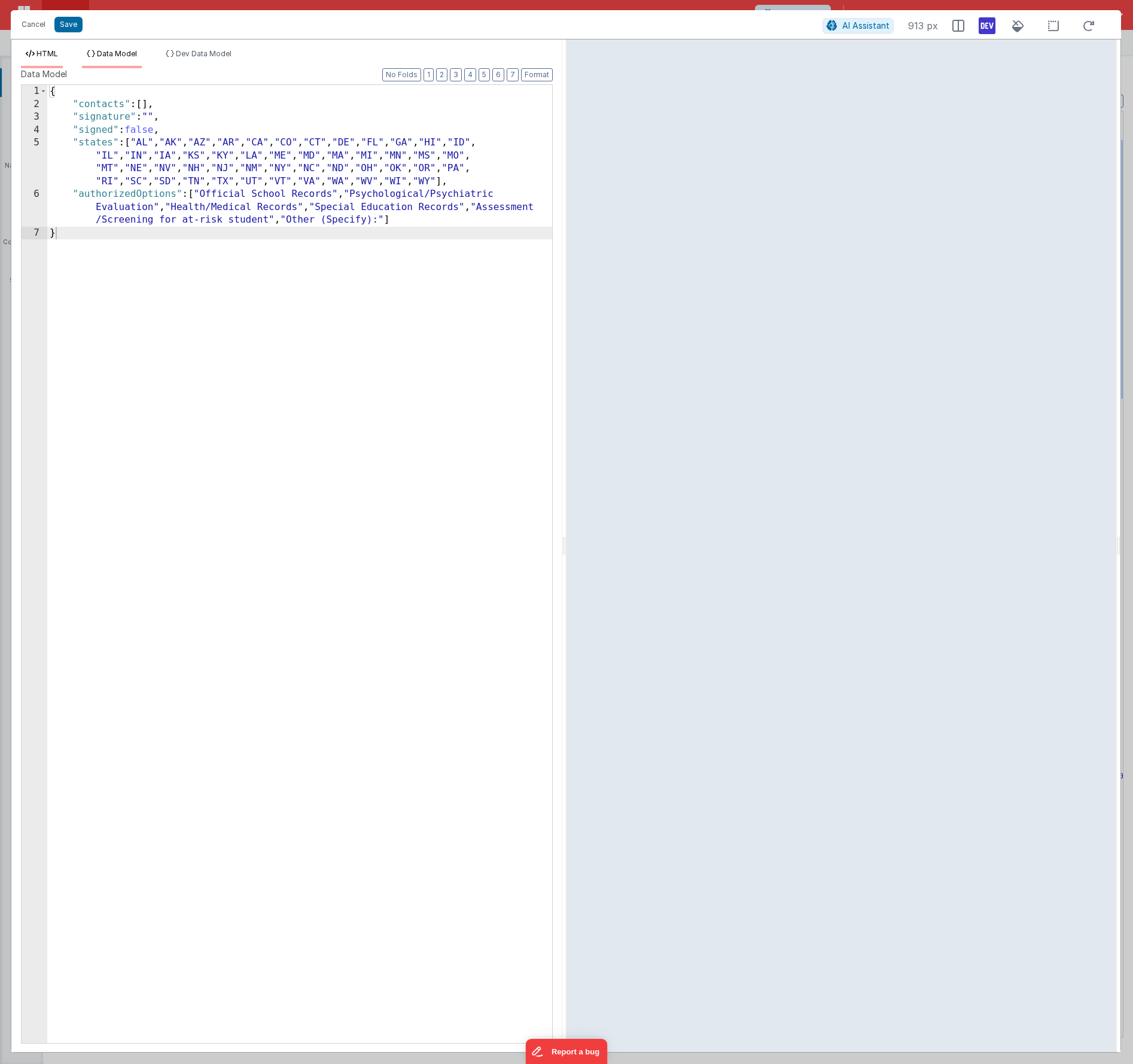
click at [55, 53] on span "HTML" at bounding box center [47, 53] width 22 height 9
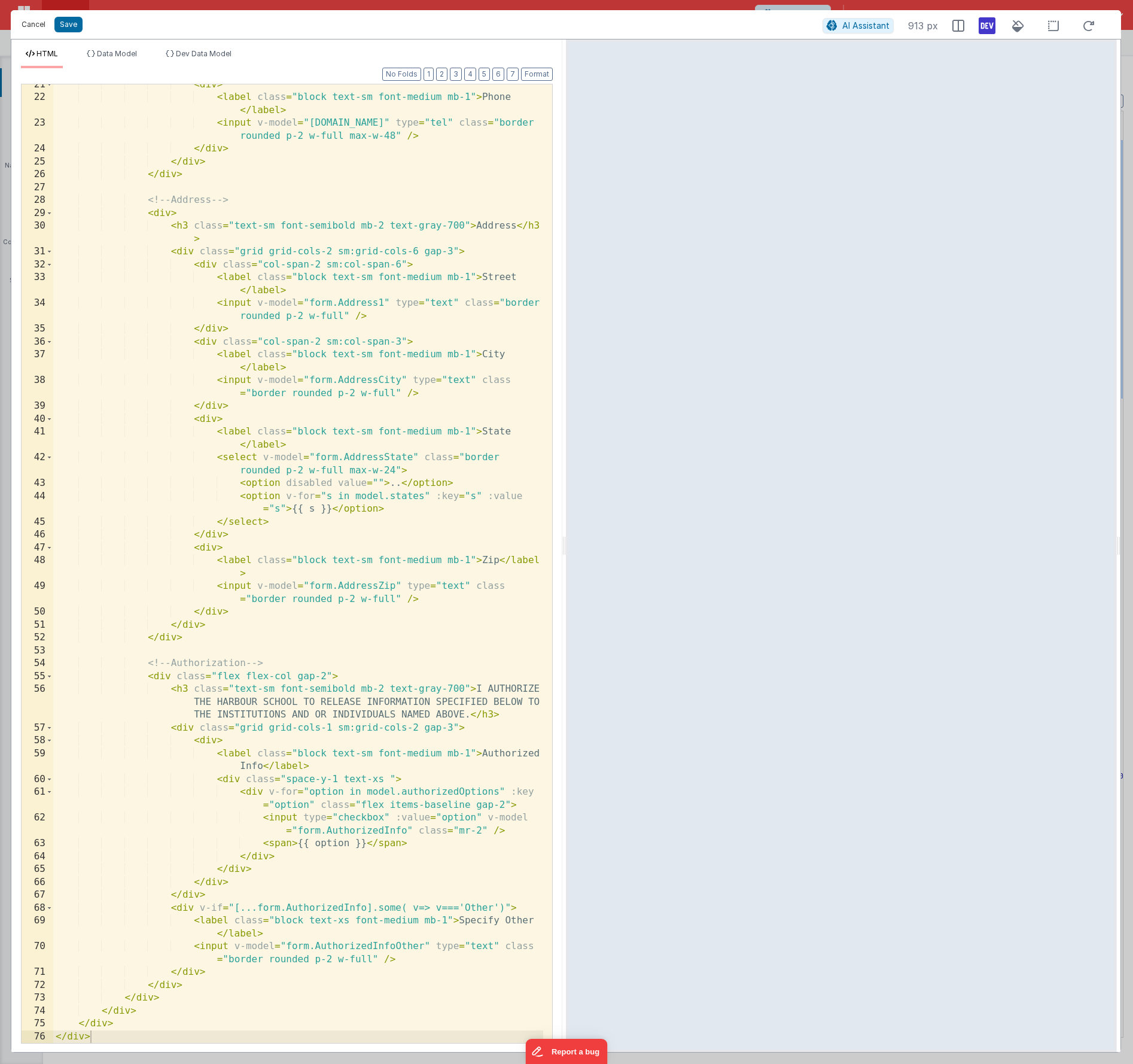
click at [34, 21] on button "Cancel" at bounding box center [33, 24] width 36 height 17
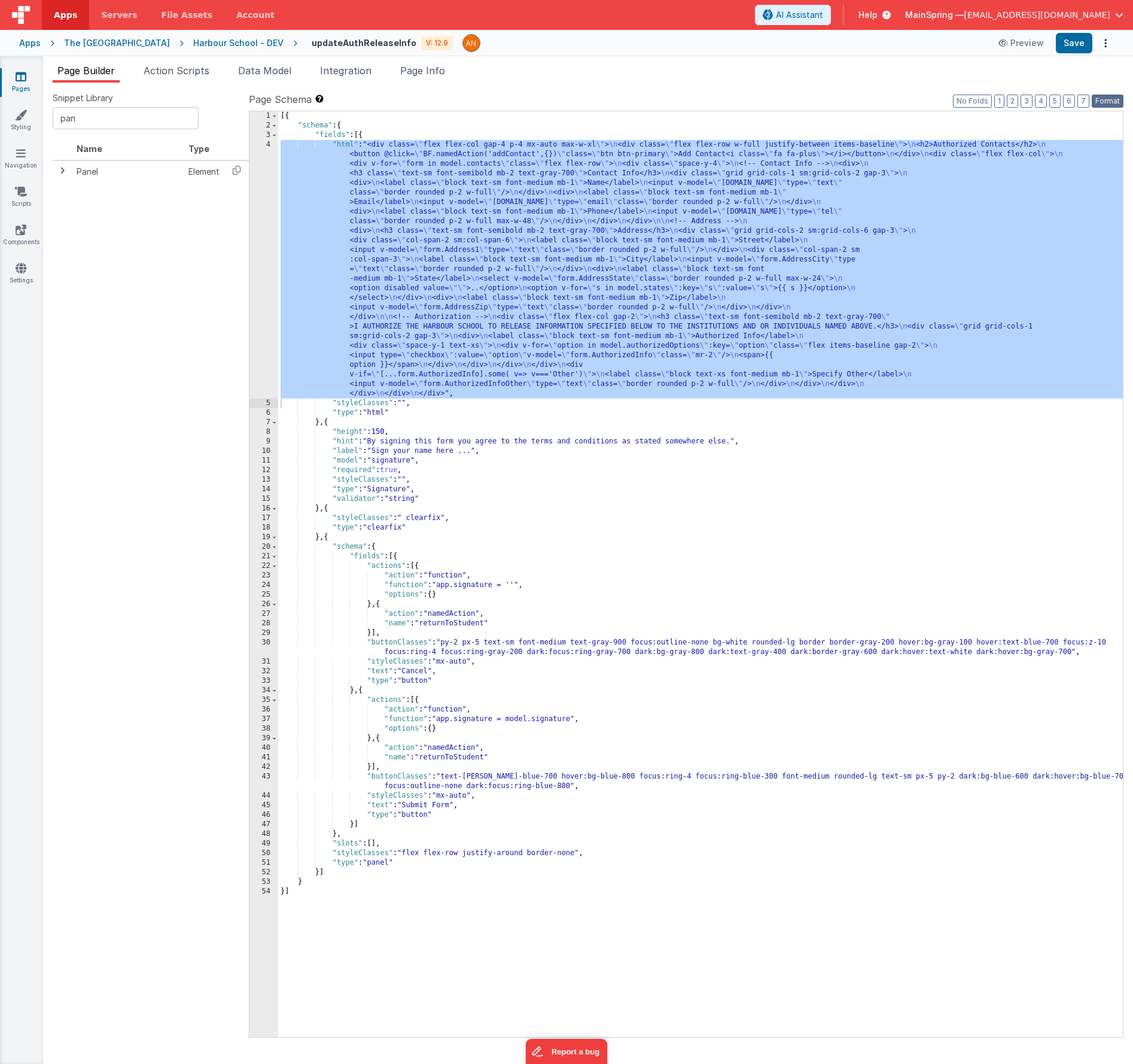
click at [1103, 105] on button "Format" at bounding box center [1108, 101] width 32 height 13
click at [192, 72] on span "Action Scripts" at bounding box center [177, 71] width 66 height 12
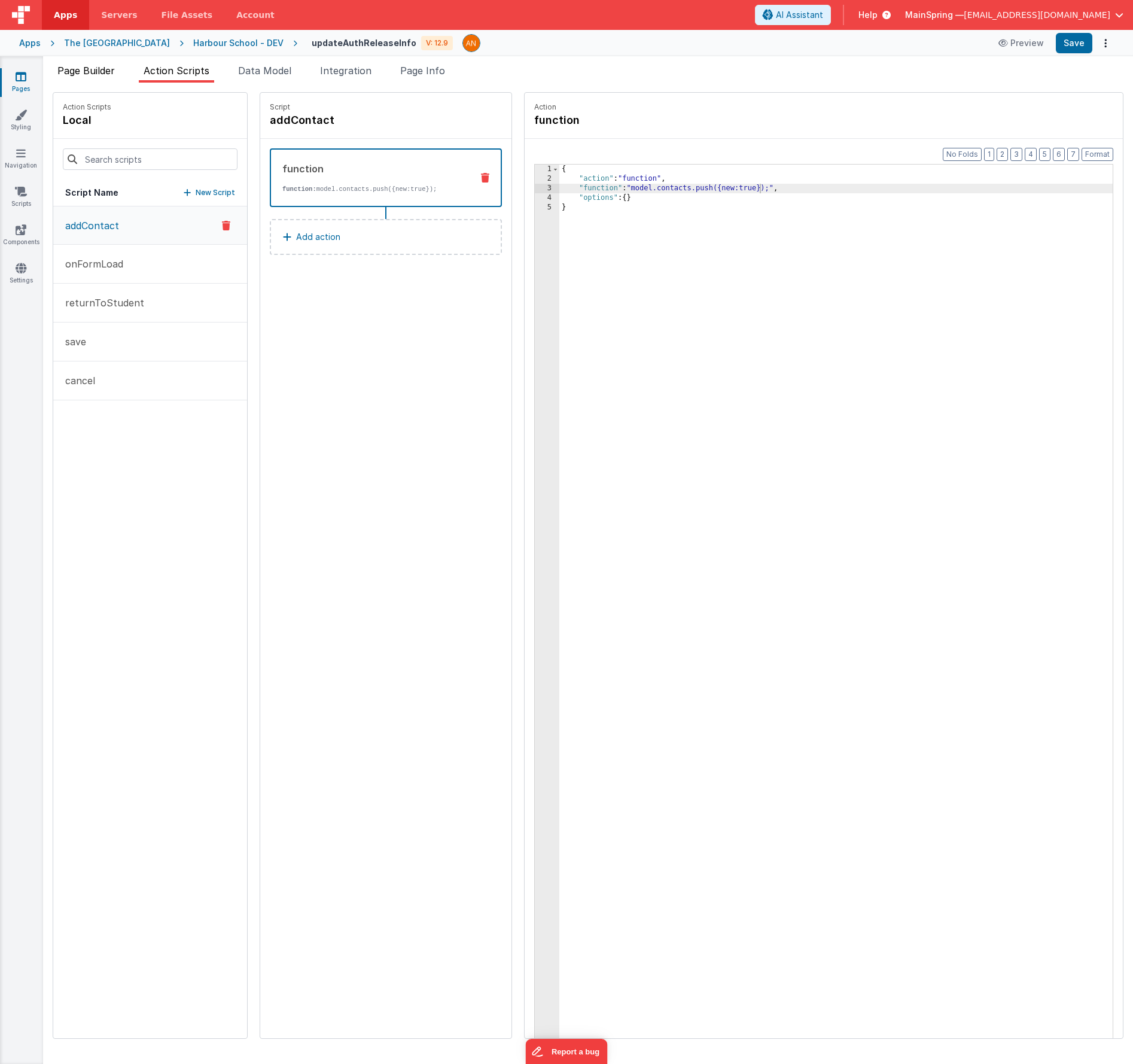
click at [100, 75] on span "Page Builder" at bounding box center [87, 71] width 58 height 12
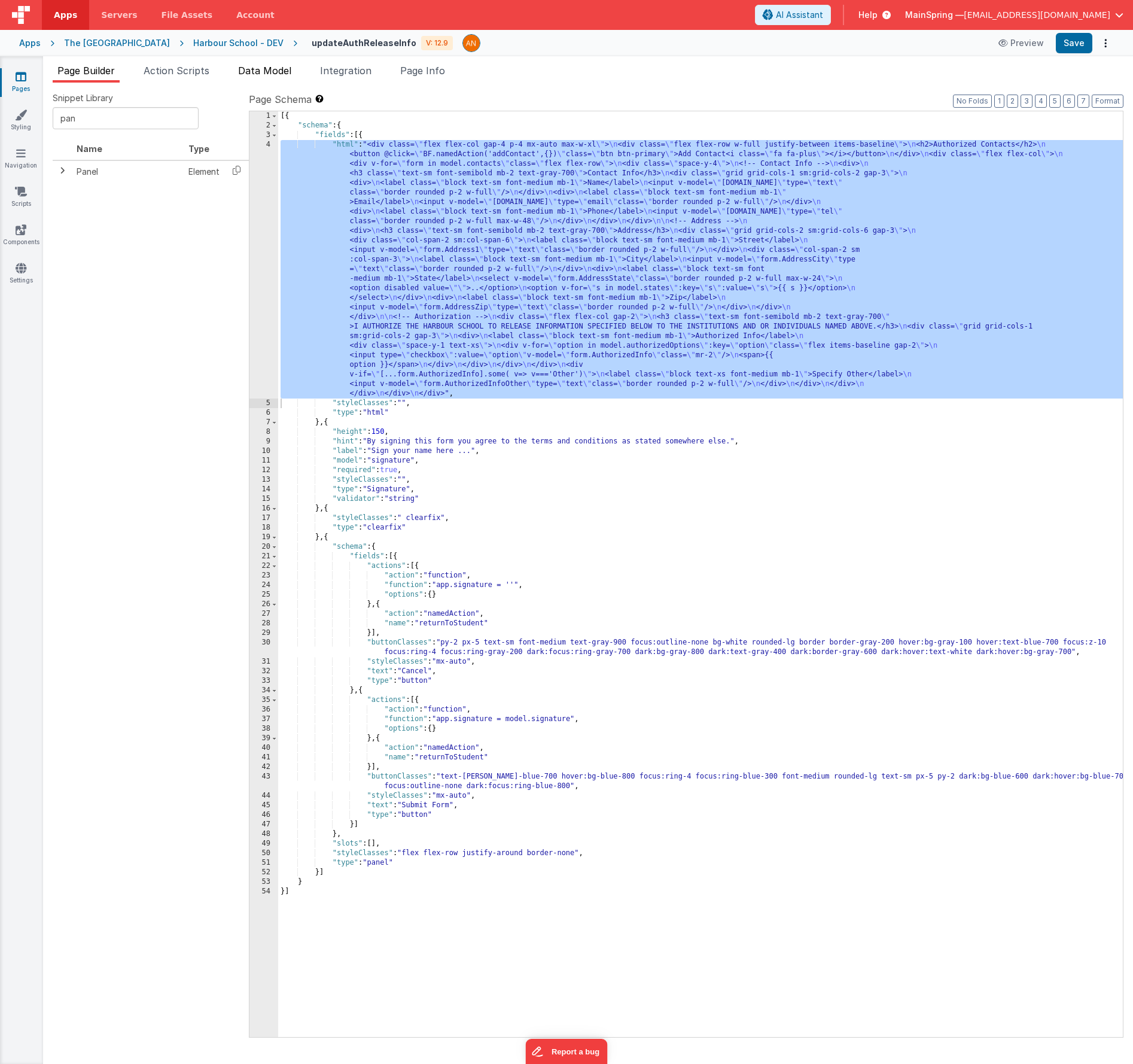
click at [255, 81] on li "Data Model" at bounding box center [265, 73] width 63 height 19
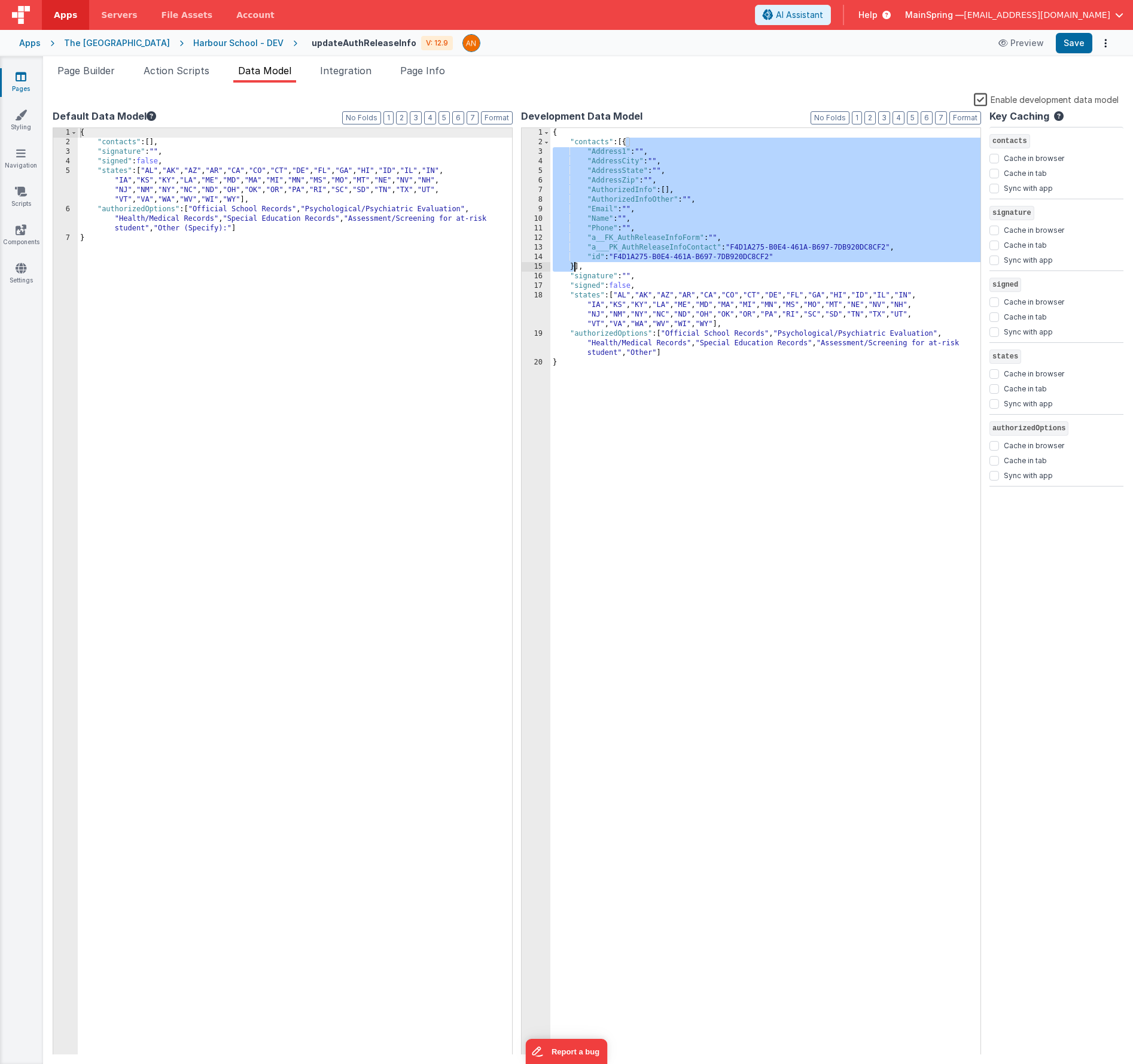
drag, startPoint x: 627, startPoint y: 143, endPoint x: 575, endPoint y: 266, distance: 133.5
click at [575, 266] on div "{ "contacts" : [{ "Address1" : "" , "AddressCity" : "" , "AddressState" : "" , …" at bounding box center [765, 601] width 430 height 946
click at [104, 74] on span "Page Builder" at bounding box center [87, 71] width 58 height 12
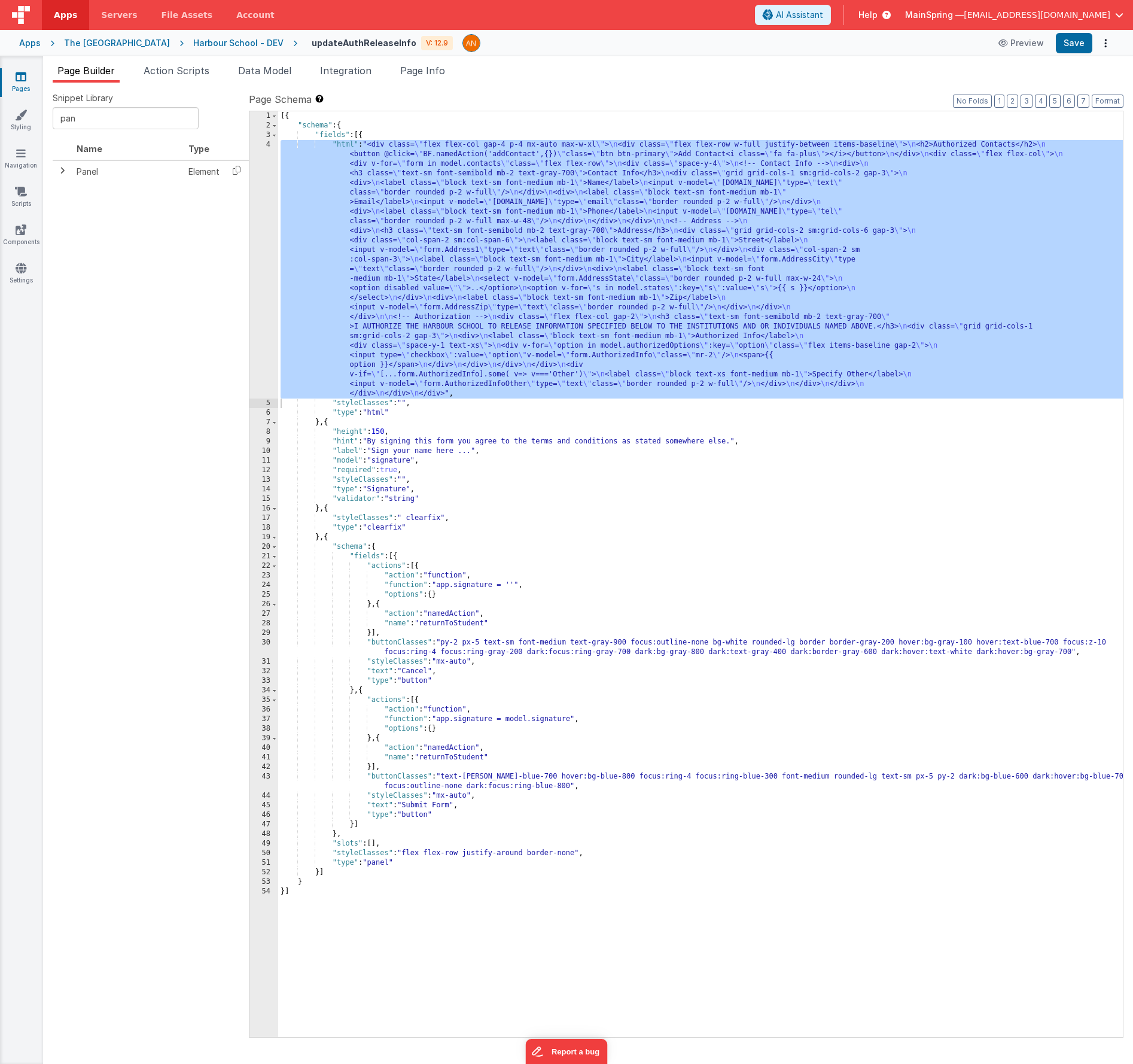
click at [267, 204] on div "4" at bounding box center [264, 270] width 29 height 258
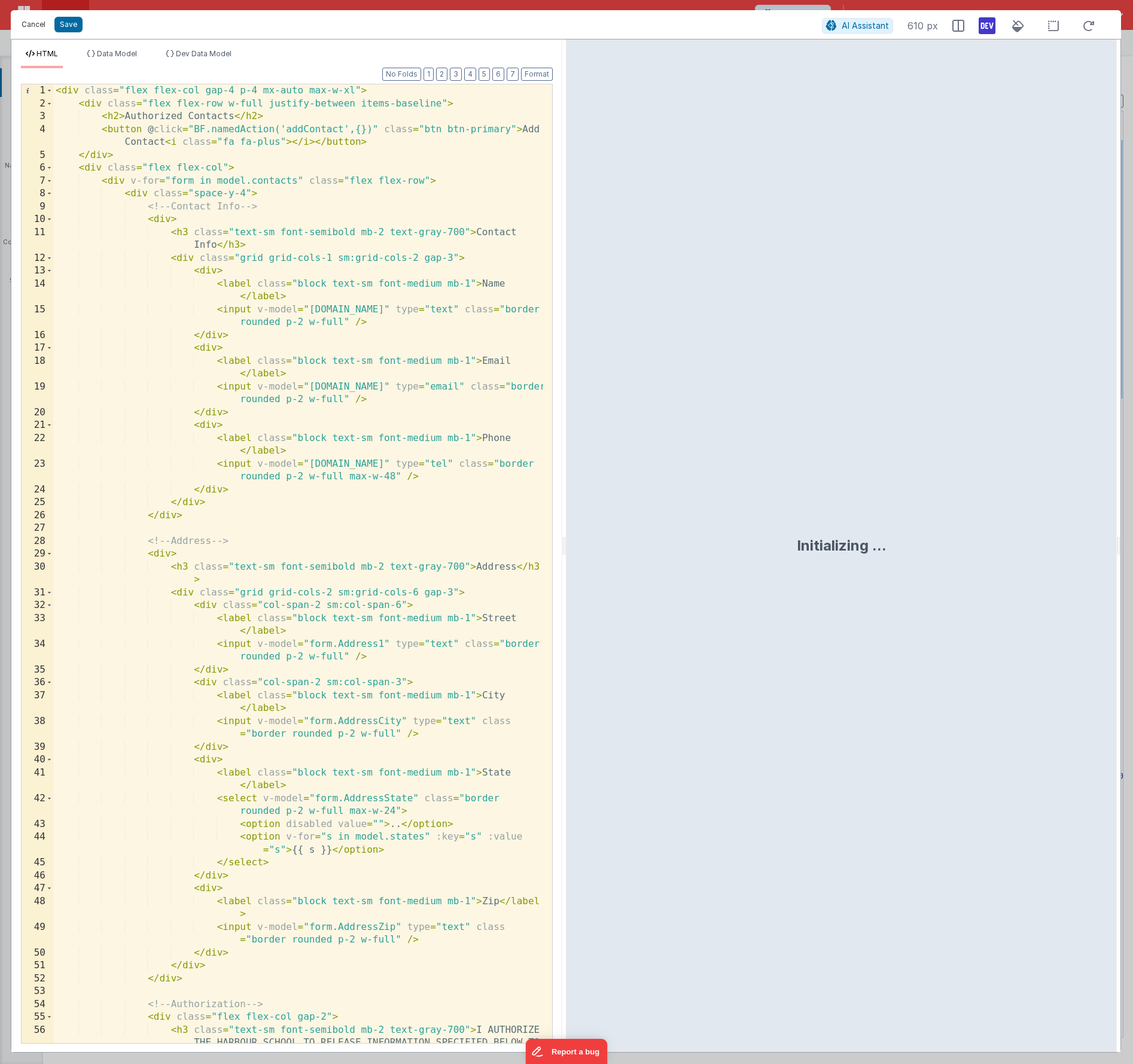
click at [31, 20] on button "Cancel" at bounding box center [33, 24] width 36 height 17
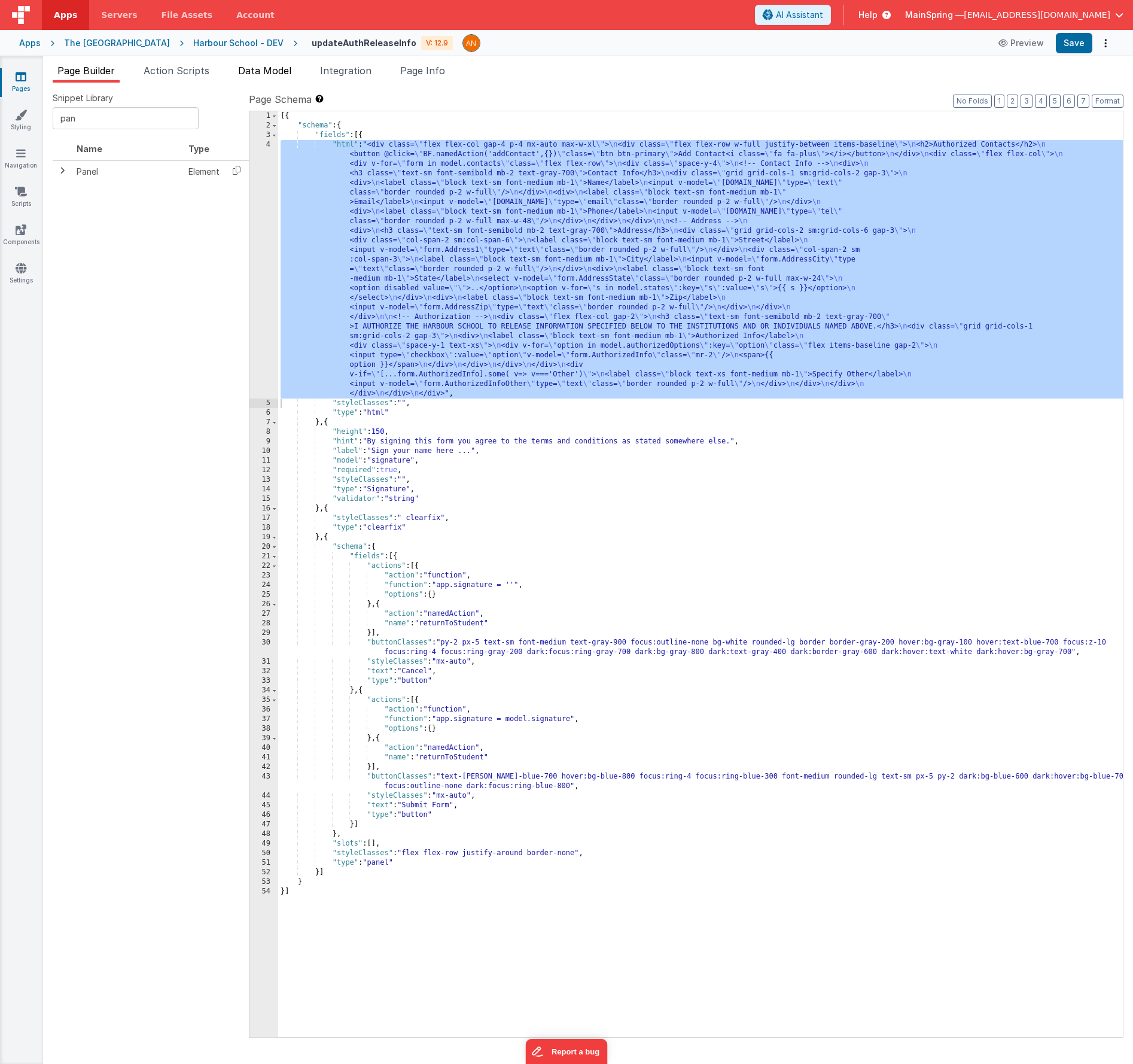
click at [266, 75] on span "Data Model" at bounding box center [265, 71] width 53 height 12
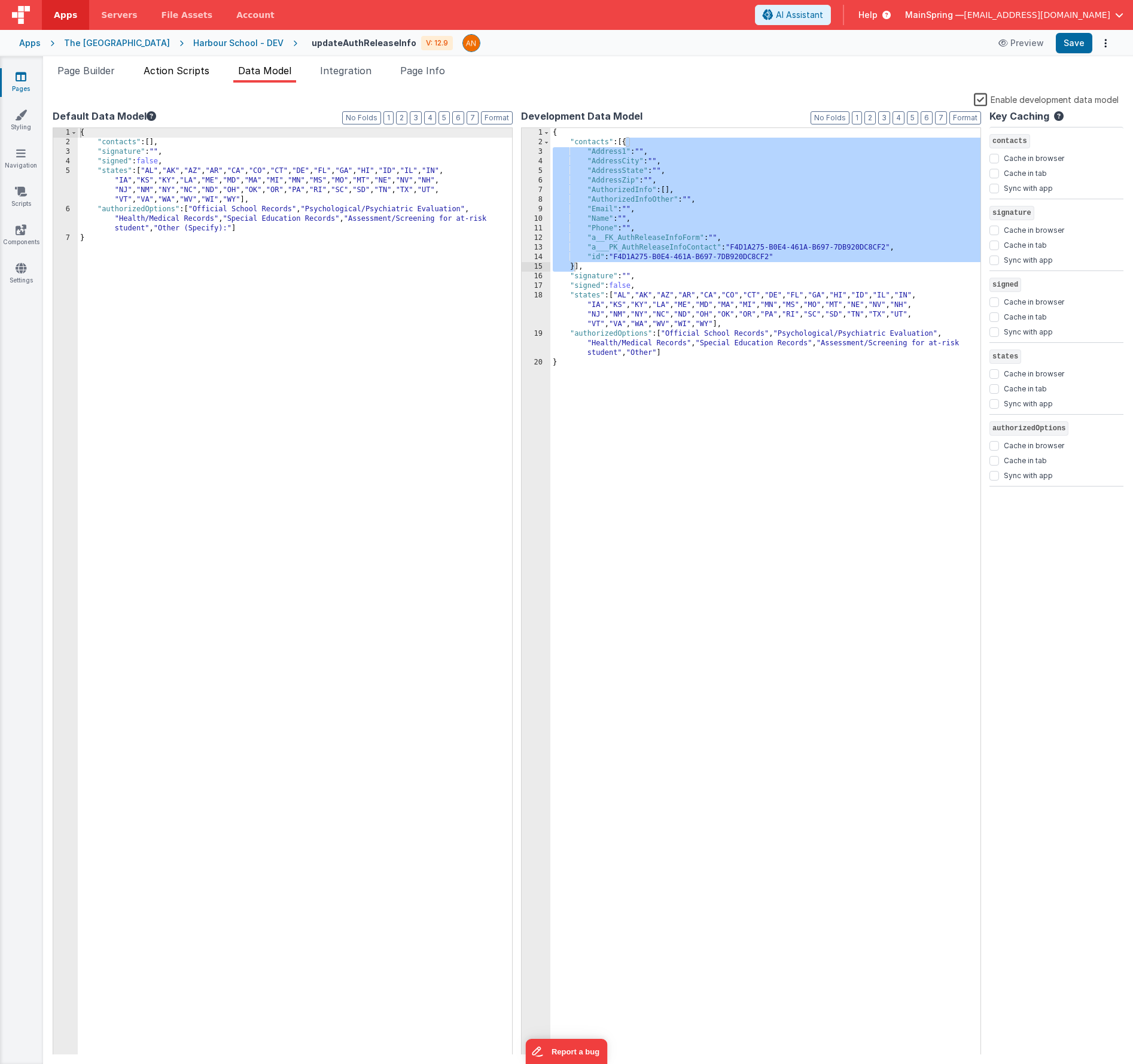
click at [214, 70] on li "Action Scripts" at bounding box center [177, 73] width 75 height 19
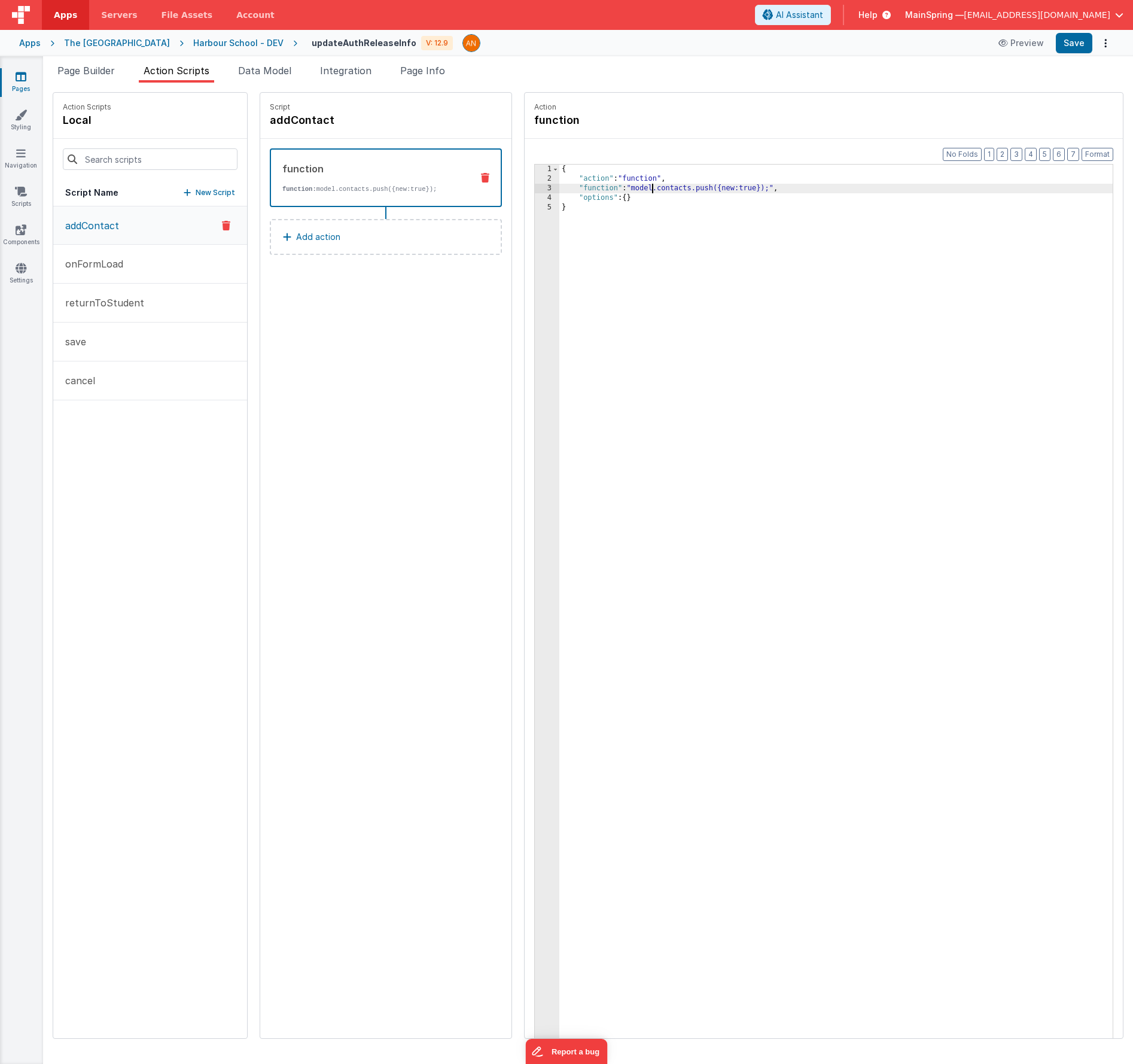
click at [617, 190] on div "{ "action" : "function" , "function" : "model.contacts.push({new:true});" , "op…" at bounding box center [854, 629] width 589 height 930
click at [535, 187] on div "3" at bounding box center [547, 189] width 25 height 10
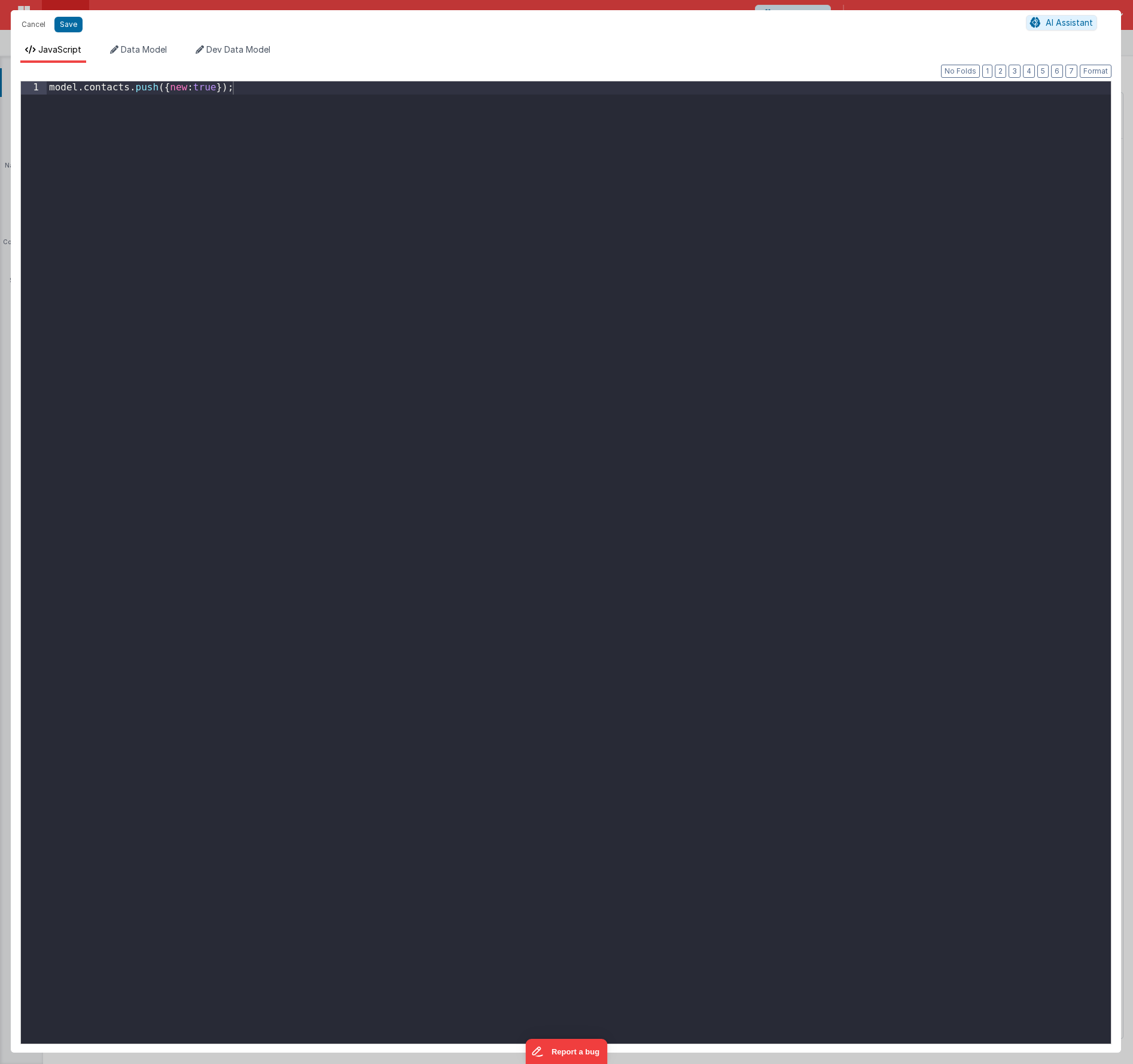
click at [482, 231] on div "model . contacts . push ({ new : true }) ;" at bounding box center [579, 575] width 1065 height 988
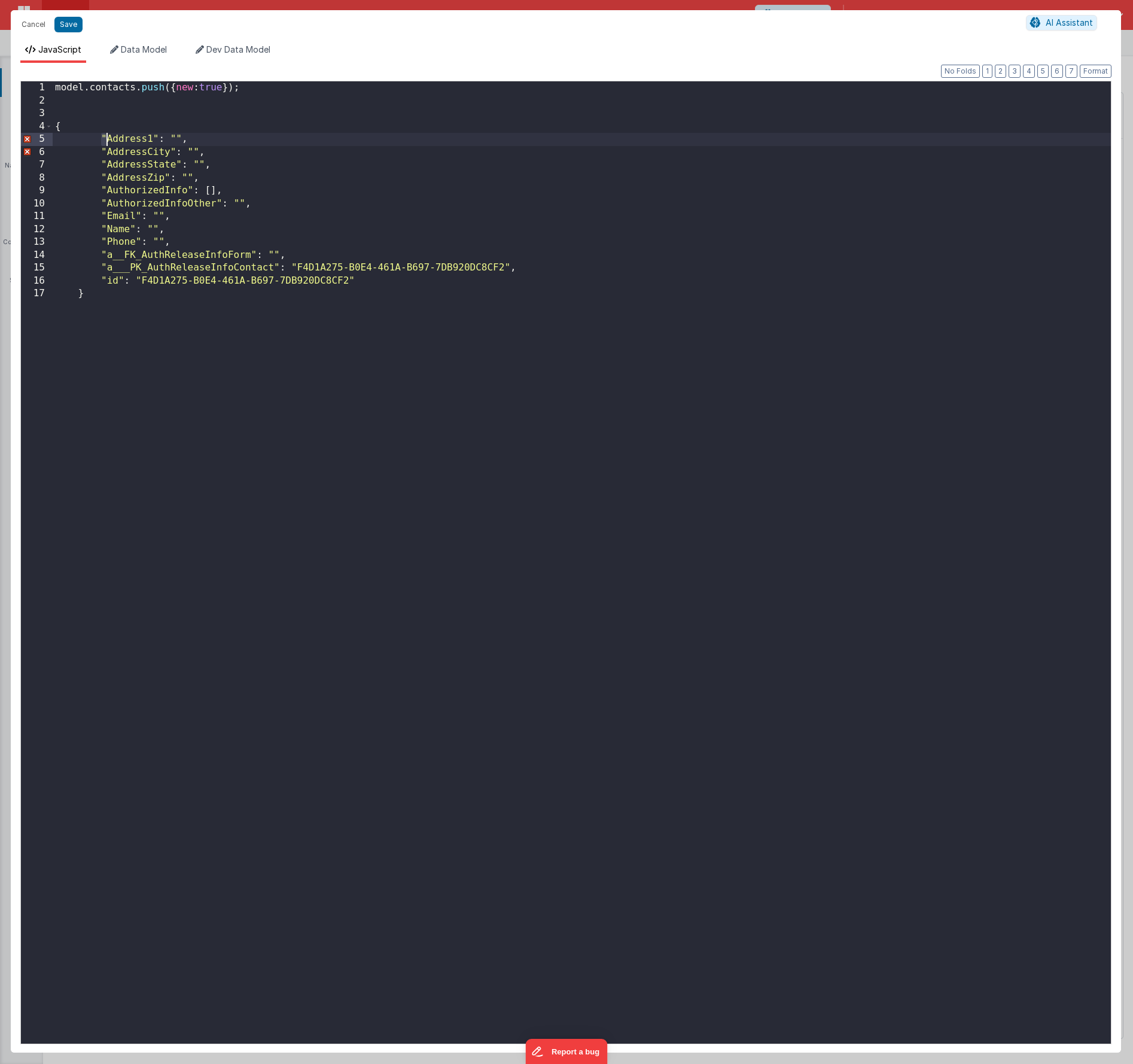
click at [104, 138] on div "model . contacts . push ({ new : true }) ; { "Address1" : "" , "AddressCity" : …" at bounding box center [582, 575] width 1058 height 988
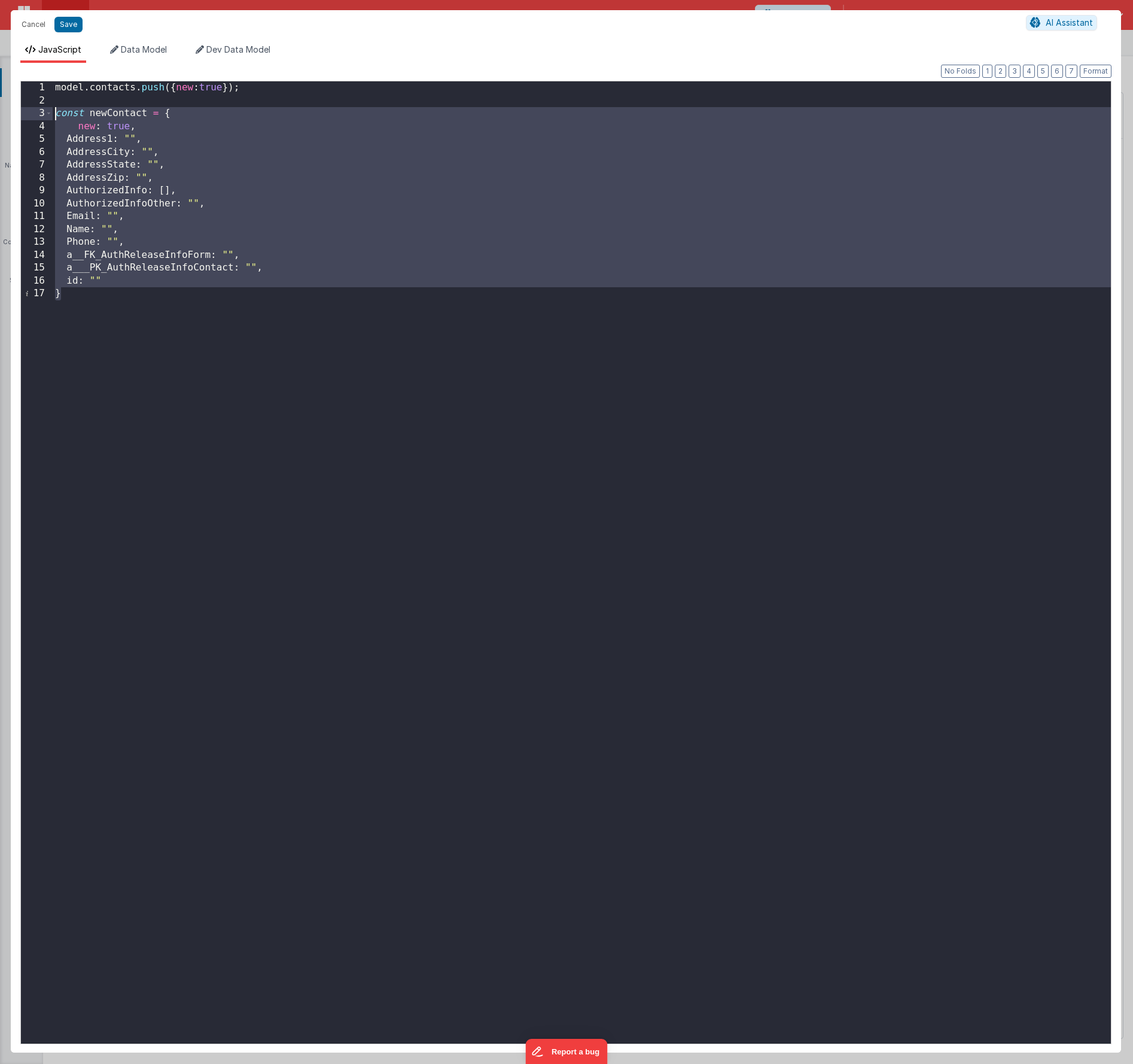
drag, startPoint x: 149, startPoint y: 308, endPoint x: 0, endPoint y: 113, distance: 245.4
click at [0, 113] on div "Cancel Save AI Assistant JavaScript Data Model Dev Data Model Format 7 6 5 4 3 …" at bounding box center [566, 532] width 1133 height 1064
click at [104, 298] on div "model . contacts . push ({ new : true }) ; const newContact = { new : true , Ad…" at bounding box center [582, 575] width 1058 height 988
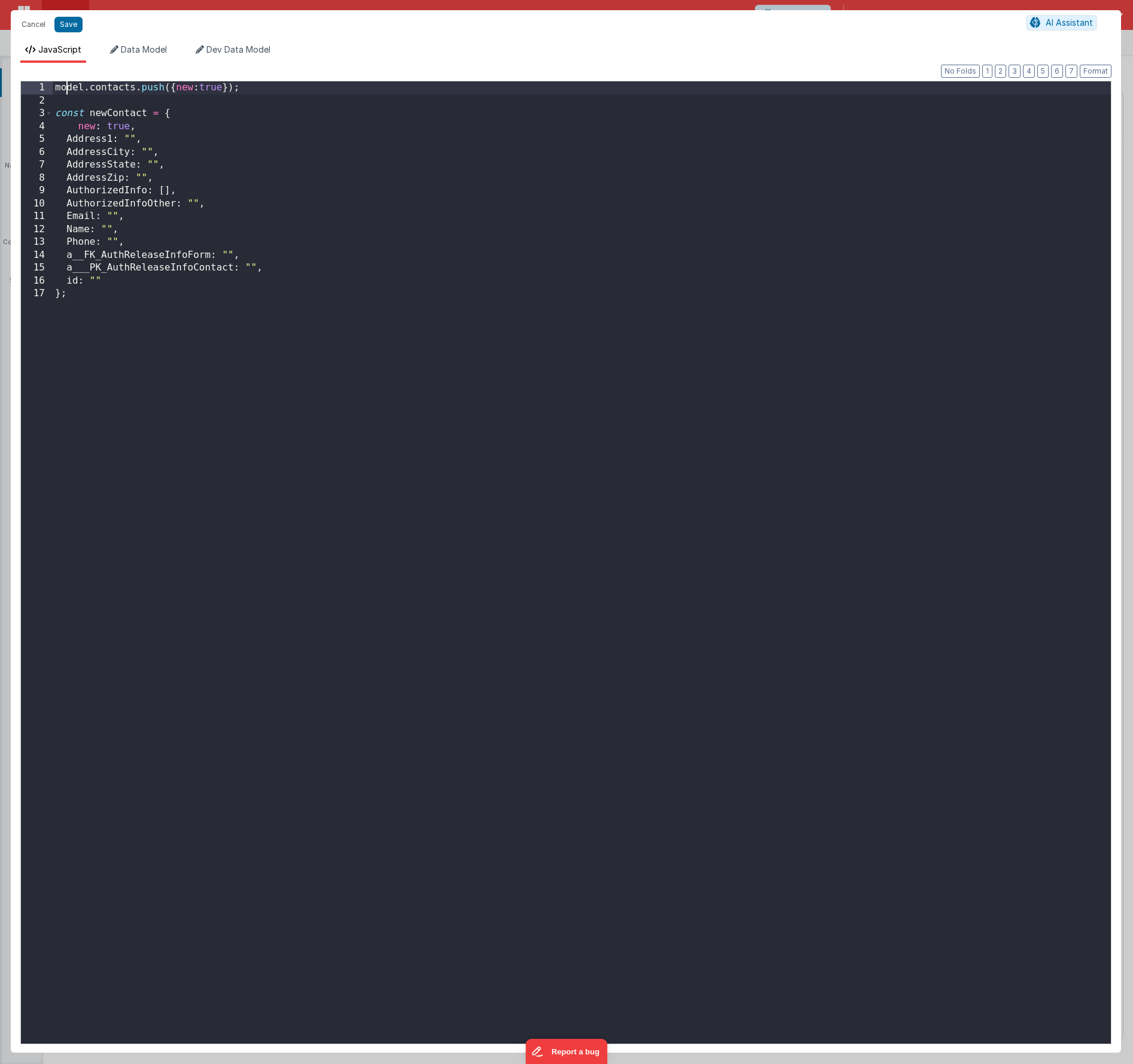
click at [65, 89] on div "model . contacts . push ({ new : true }) ; const newContact = { new : true , Ad…" at bounding box center [582, 575] width 1058 height 988
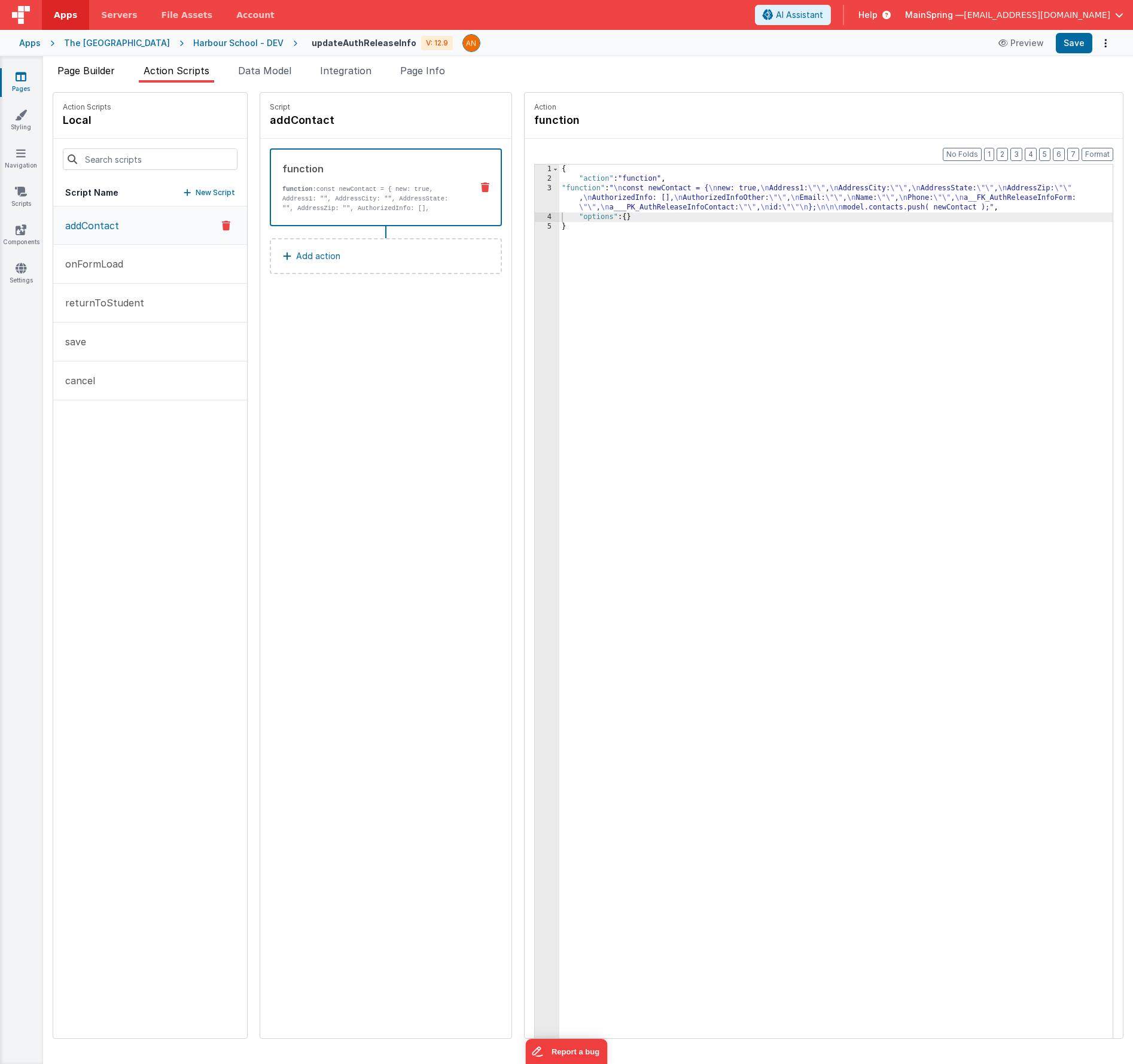
click at [99, 78] on li "Page Builder" at bounding box center [87, 73] width 67 height 19
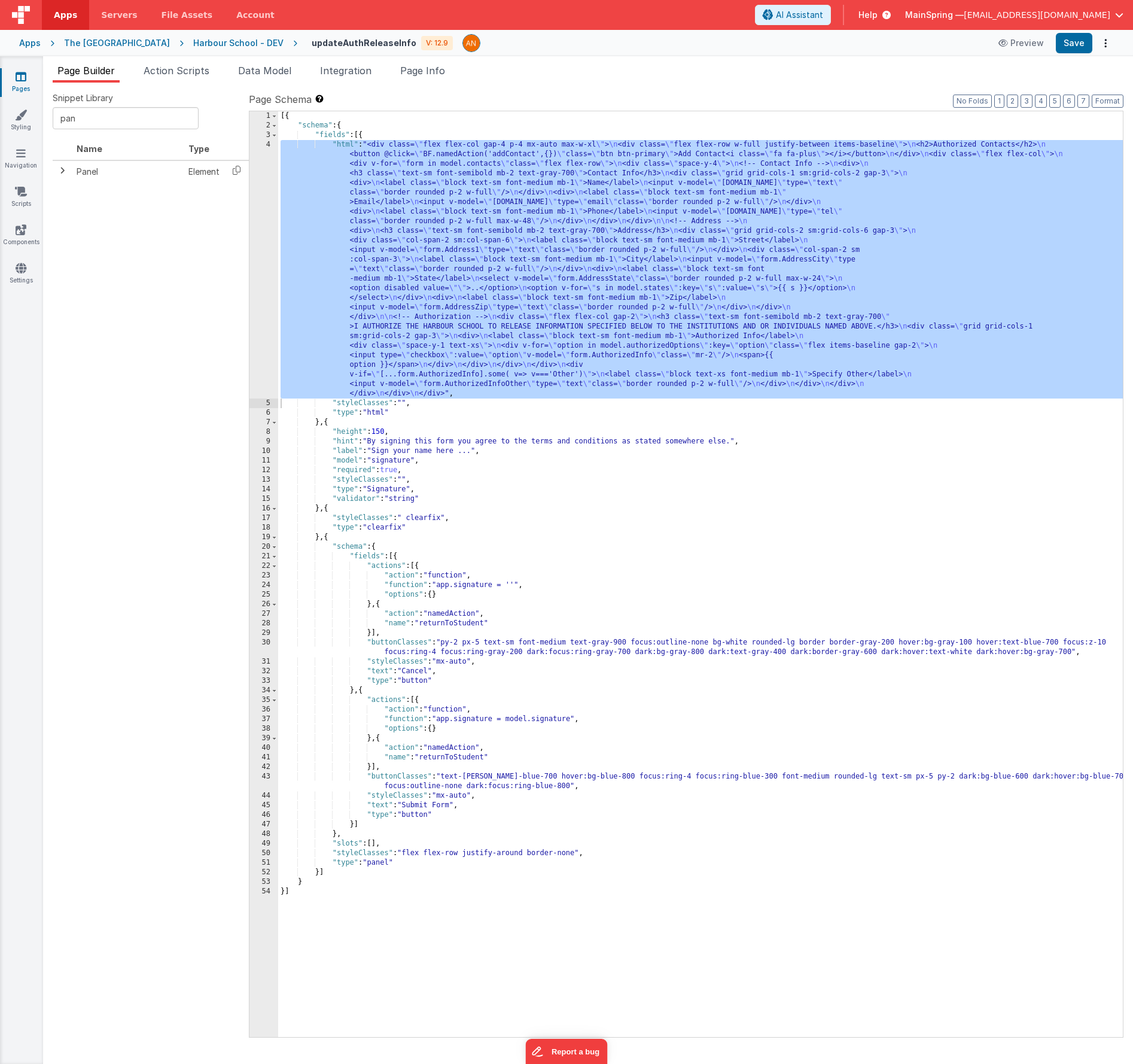
click at [578, 236] on div "[{ "schema" : { "fields" : [{ "html" : "<div class= \" flex flex-col gap-4 p-4 …" at bounding box center [701, 584] width 845 height 945
click at [253, 290] on div "4" at bounding box center [264, 270] width 29 height 258
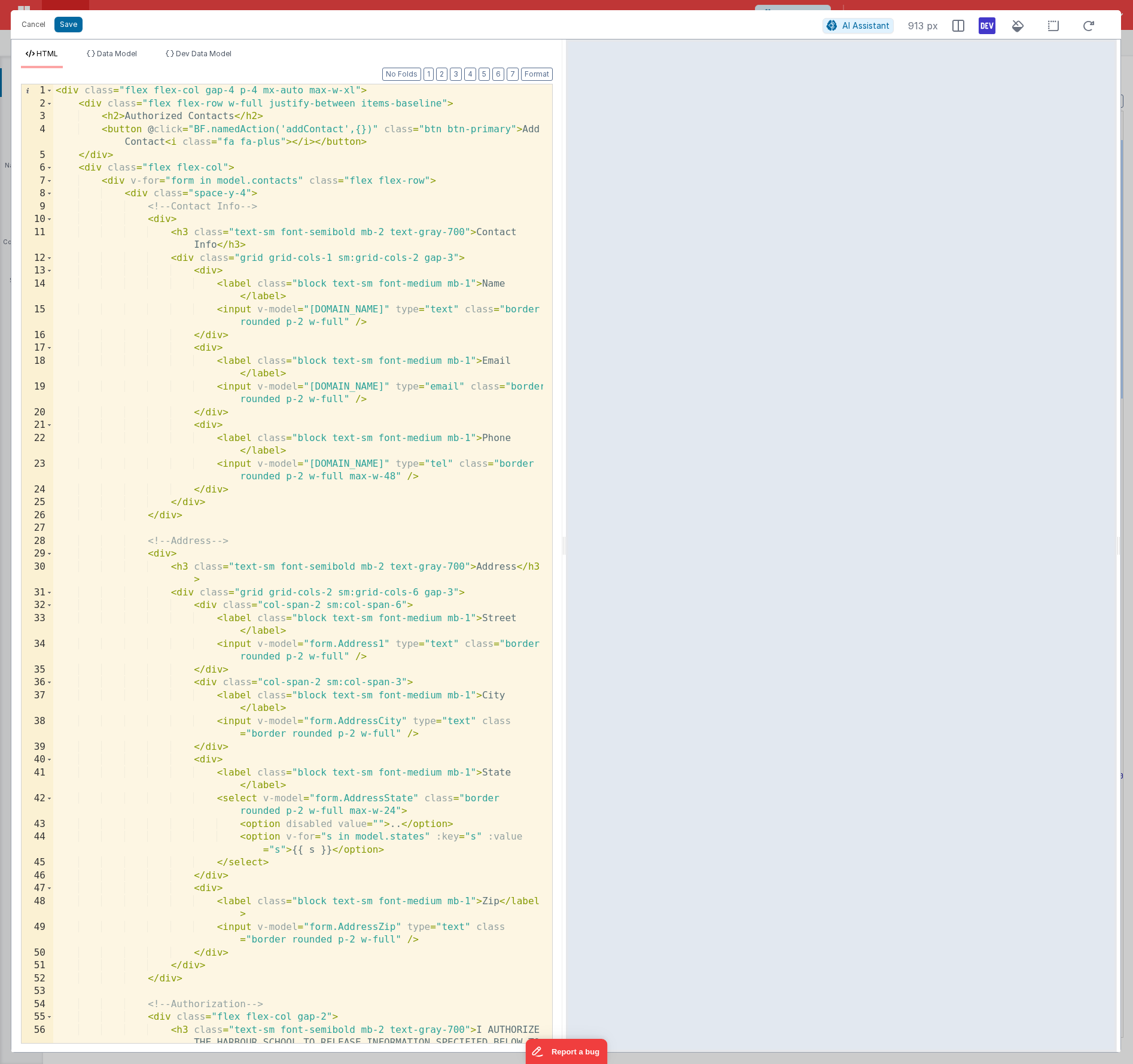
click at [246, 196] on div "< div class = "flex flex-col gap-4 p-4 mx-auto max-w-xl" > < div class = "flex …" at bounding box center [298, 589] width 490 height 1010
click at [50, 196] on span at bounding box center [49, 193] width 6 height 13
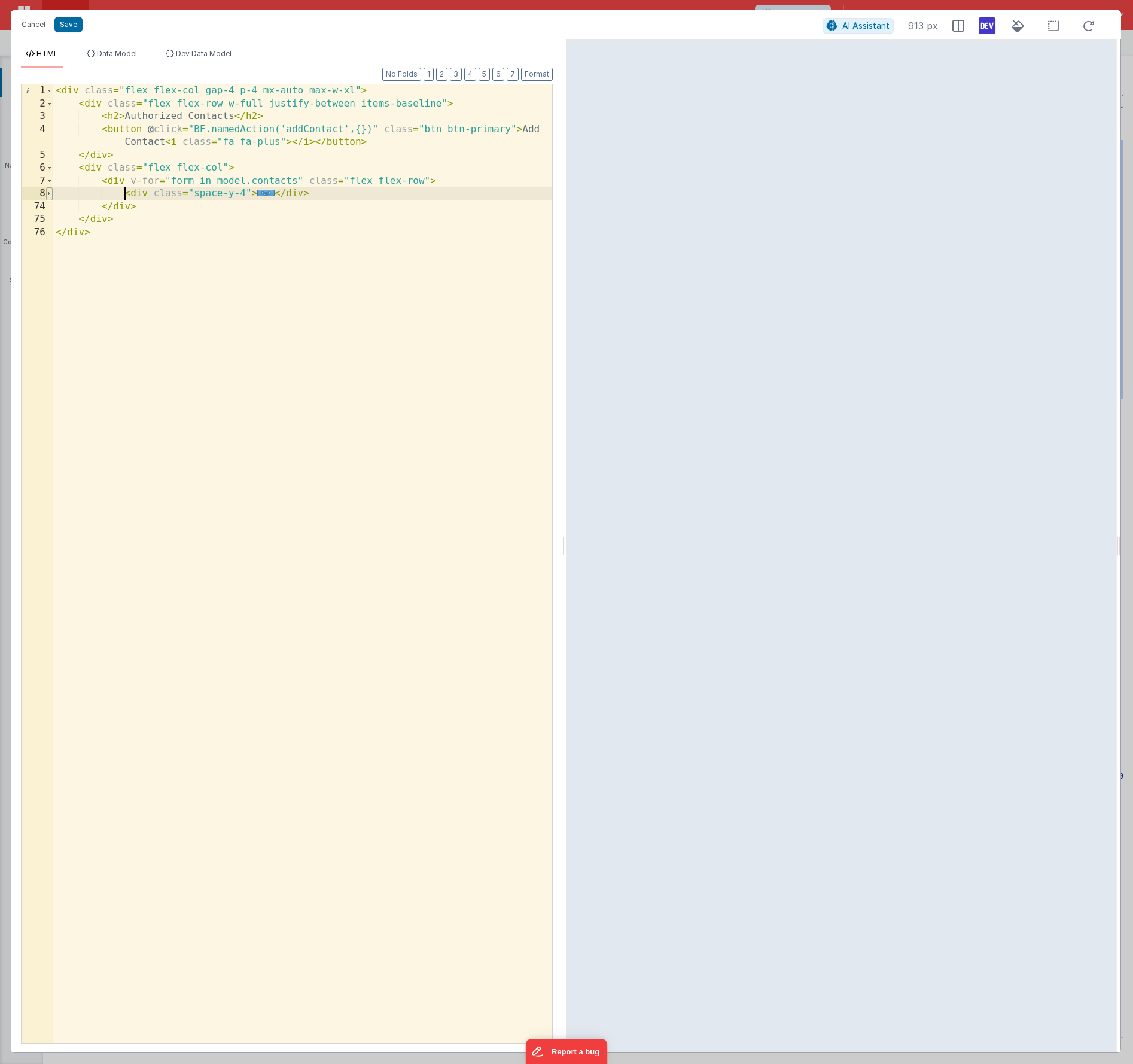
click at [50, 196] on span at bounding box center [49, 193] width 6 height 13
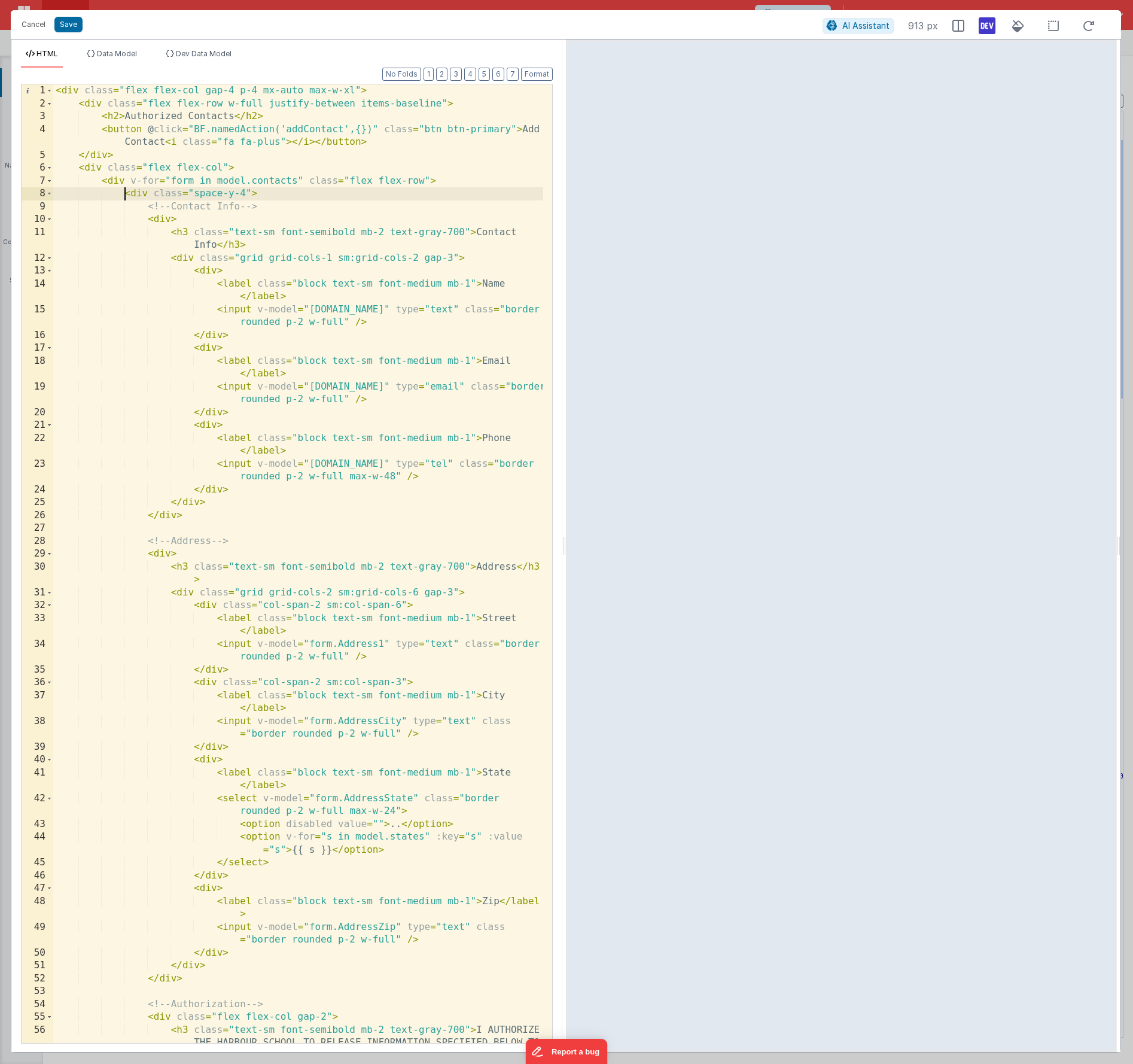
click at [246, 193] on div "< div class = "flex flex-col gap-4 p-4 mx-auto max-w-xl" > < div class = "flex …" at bounding box center [298, 589] width 490 height 1010
click at [168, 221] on div "< div class = "flex flex-col gap-4 p-4 mx-auto max-w-xl" > < div class = "flex …" at bounding box center [298, 589] width 490 height 1010
drag, startPoint x: 177, startPoint y: 219, endPoint x: 267, endPoint y: 218, distance: 90.0
click at [267, 218] on div "< div class = "flex flex-col gap-4 p-4 mx-auto max-w-xl" > < div class = "flex …" at bounding box center [298, 589] width 490 height 1010
click at [173, 553] on div "< div class = "flex flex-col gap-4 p-4 mx-auto max-w-xl" > < div class = "flex …" at bounding box center [298, 589] width 490 height 1010
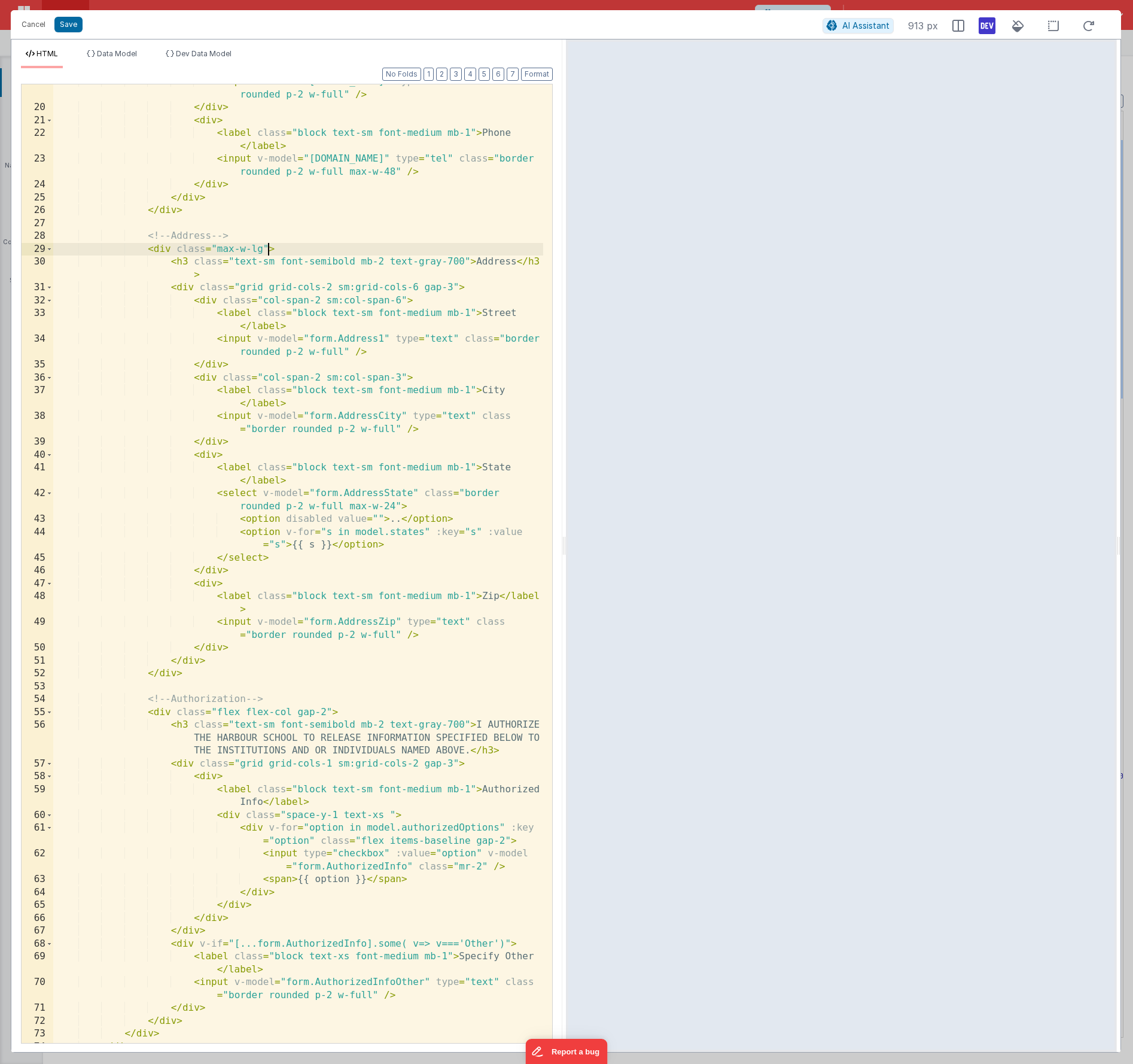
scroll to position [340, 0]
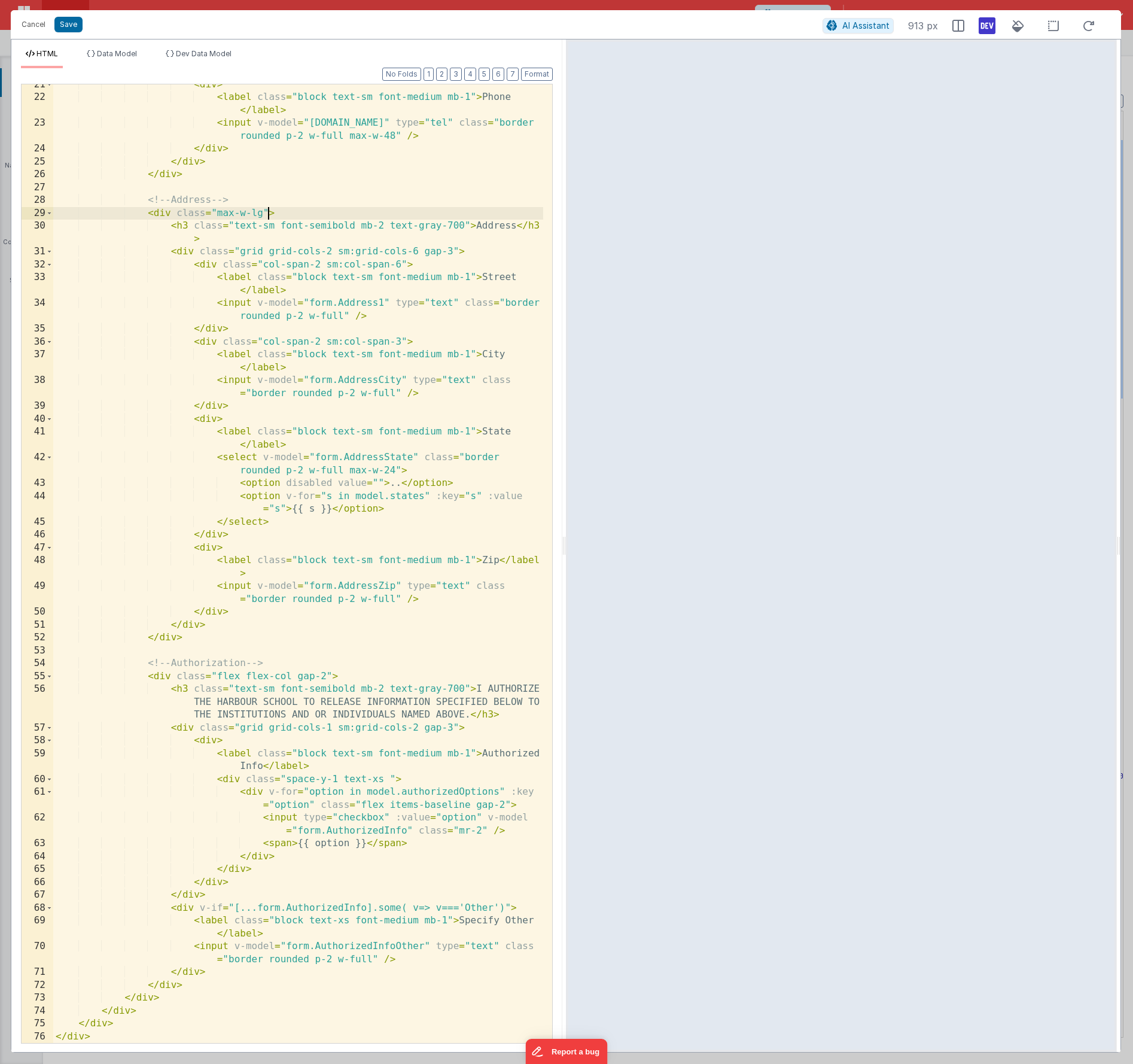
click at [217, 676] on div "< div > < label class = "block text-sm font-medium mb-1" > Phone </ label > < i…" at bounding box center [298, 571] width 490 height 985
paste textarea
drag, startPoint x: 267, startPoint y: 677, endPoint x: 215, endPoint y: 676, distance: 52.0
click at [215, 676] on div "< div > < label class = "block text-sm font-medium mb-1" > Phone </ label > < i…" at bounding box center [298, 571] width 490 height 985
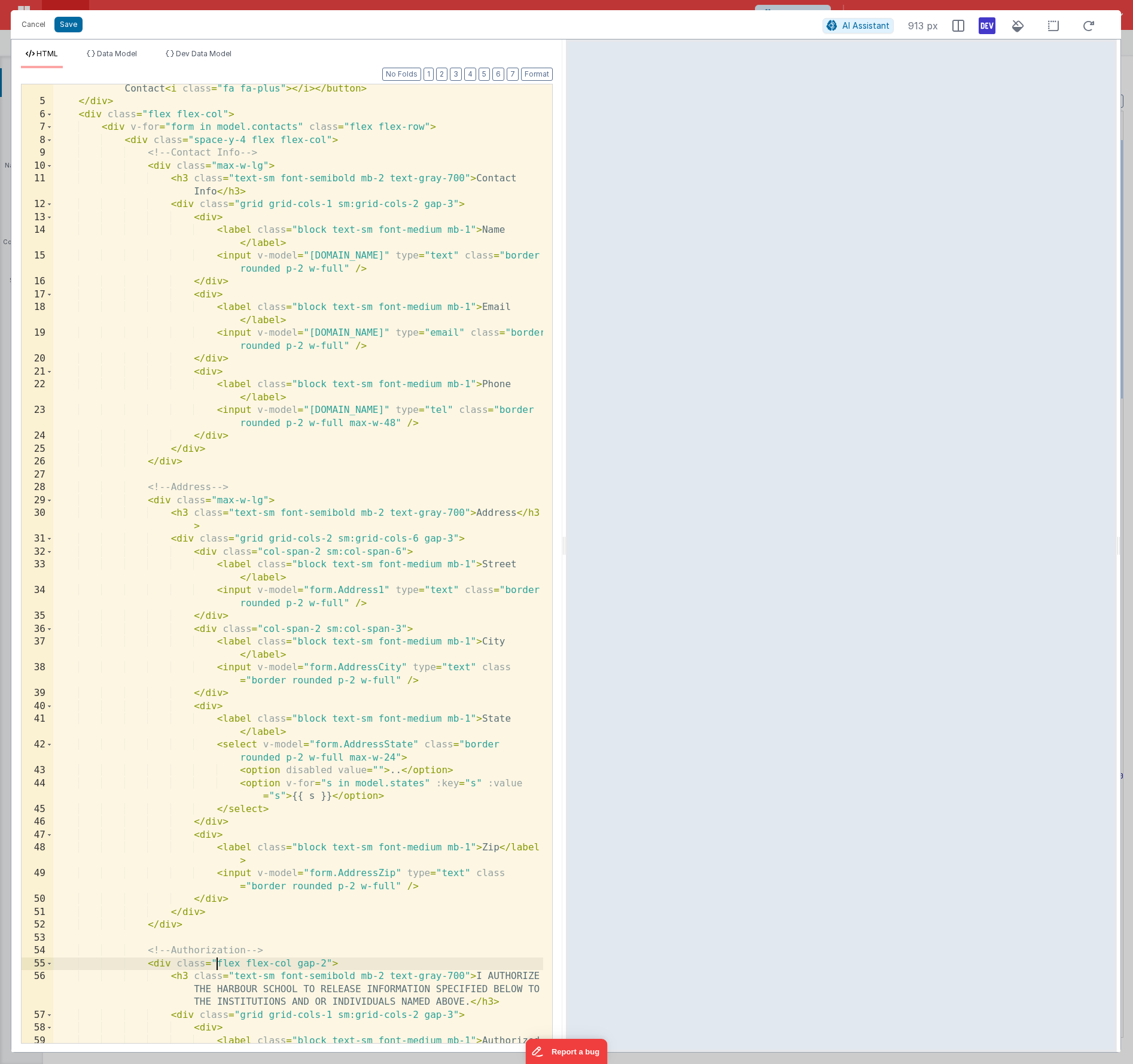
scroll to position [0, 0]
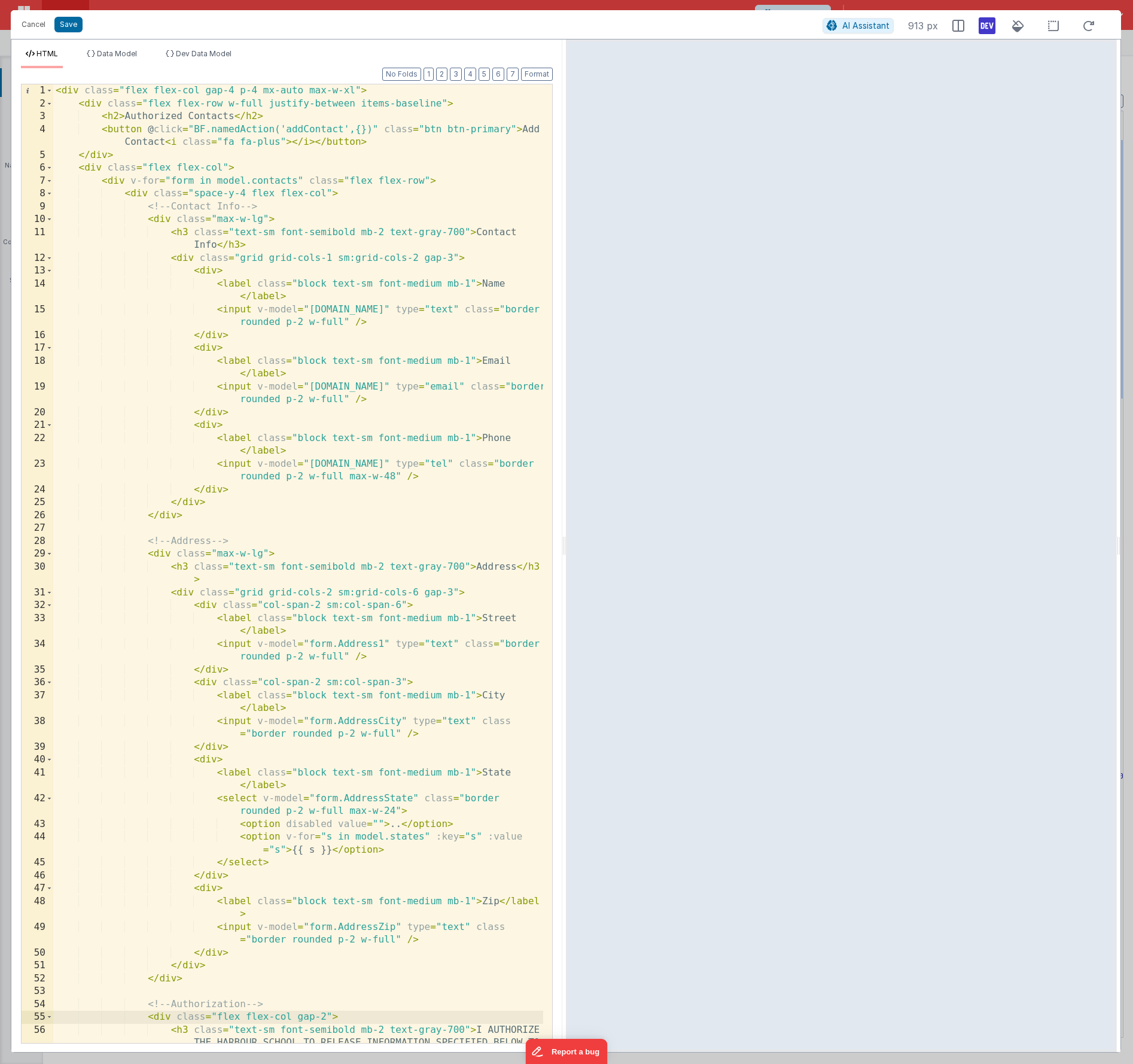
click at [326, 193] on div "< div class = "flex flex-col gap-4 p-4 mx-auto max-w-xl" > < div class = "flex …" at bounding box center [298, 589] width 490 height 1010
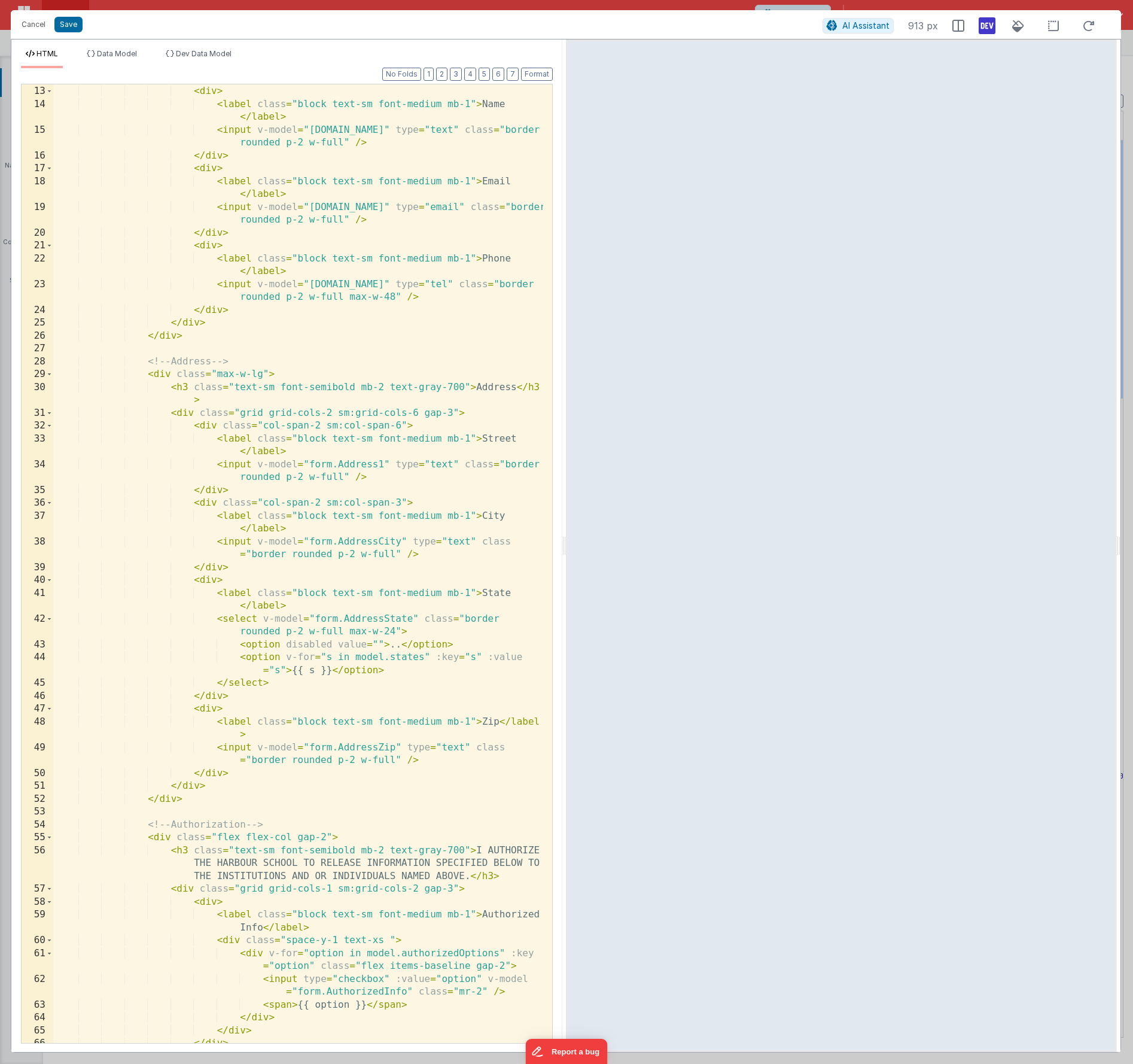
click at [327, 839] on div "< div class = "grid grid-cols-1 sm:grid-cols-2 gap-3" > < div > < label class =…" at bounding box center [298, 564] width 490 height 985
